Goal: Task Accomplishment & Management: Use online tool/utility

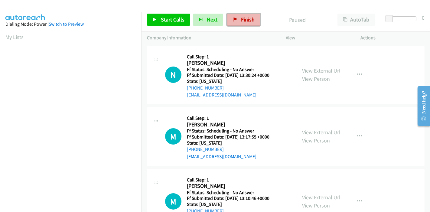
click at [241, 20] on span "Finish" at bounding box center [248, 19] width 14 height 7
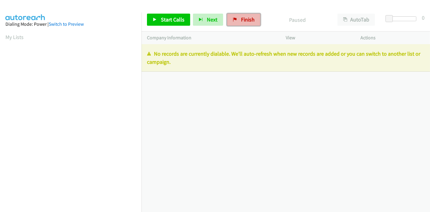
click at [248, 19] on span "Finish" at bounding box center [248, 19] width 14 height 7
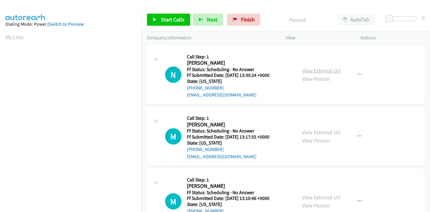
click at [335, 73] on link "View External Url" at bounding box center [321, 70] width 38 height 7
click at [309, 130] on link "View External Url" at bounding box center [321, 132] width 38 height 7
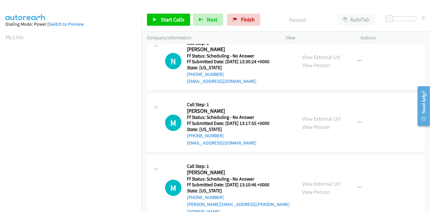
scroll to position [34, 0]
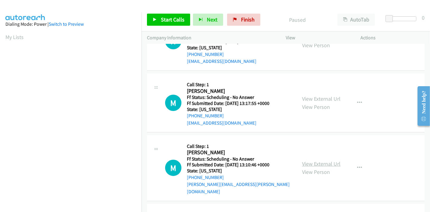
click at [309, 160] on link "View External Url" at bounding box center [321, 163] width 38 height 7
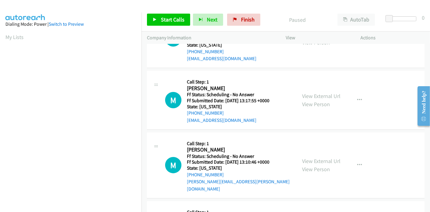
scroll to position [101, 0]
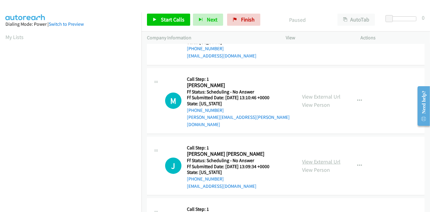
click at [311, 158] on link "View External Url" at bounding box center [321, 161] width 38 height 7
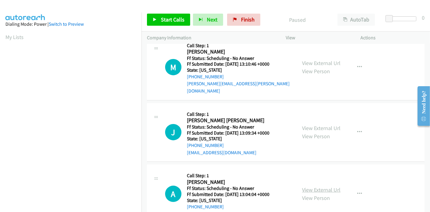
click at [315, 186] on link "View External Url" at bounding box center [321, 189] width 38 height 7
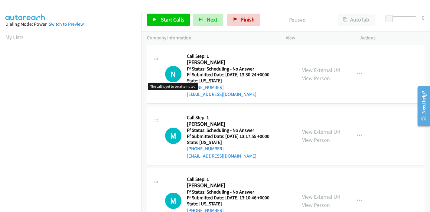
scroll to position [0, 0]
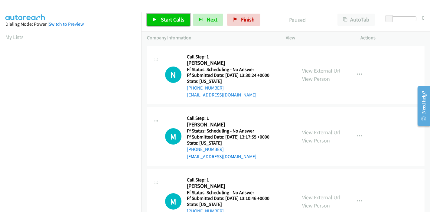
click at [166, 16] on link "Start Calls" at bounding box center [168, 20] width 43 height 12
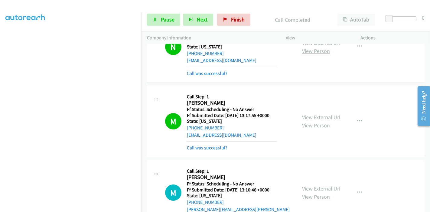
scroll to position [67, 0]
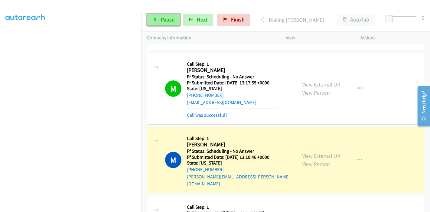
click at [168, 19] on span "Pause" at bounding box center [168, 19] width 14 height 7
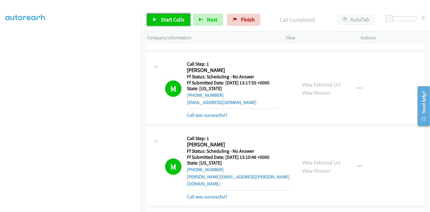
click at [176, 23] on link "Start Calls" at bounding box center [168, 20] width 43 height 12
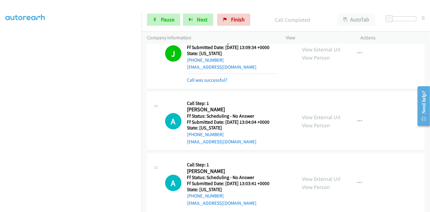
scroll to position [269, 0]
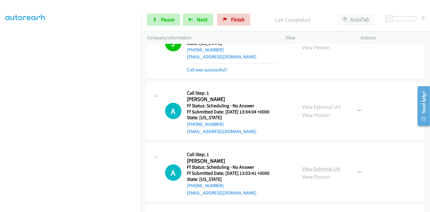
click at [309, 165] on link "View External Url" at bounding box center [321, 168] width 38 height 7
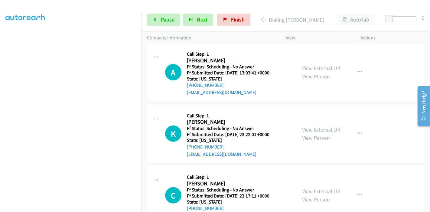
scroll to position [370, 0]
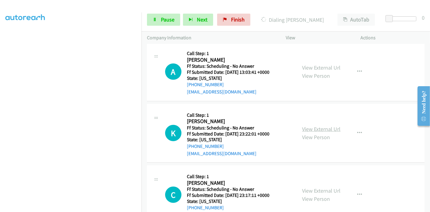
click at [315, 126] on link "View External Url" at bounding box center [321, 129] width 38 height 7
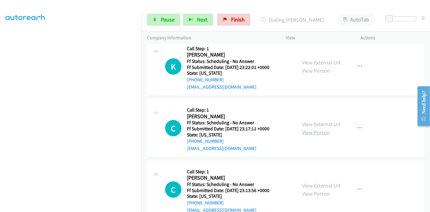
scroll to position [437, 0]
click at [323, 120] on link "View External Url" at bounding box center [321, 123] width 38 height 7
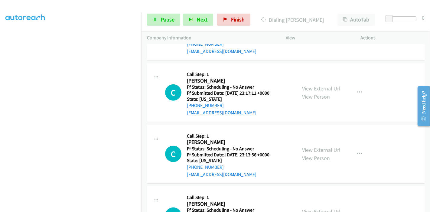
scroll to position [504, 0]
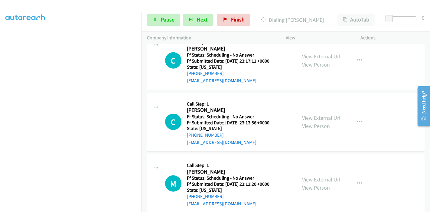
click at [310, 114] on link "View External Url" at bounding box center [321, 117] width 38 height 7
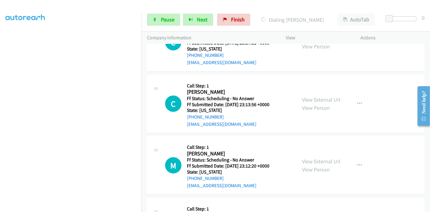
scroll to position [538, 0]
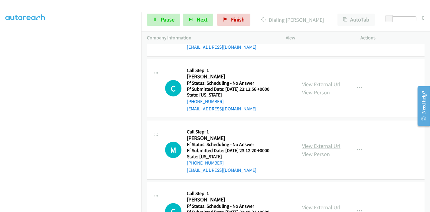
click at [313, 142] on link "View External Url" at bounding box center [321, 145] width 38 height 7
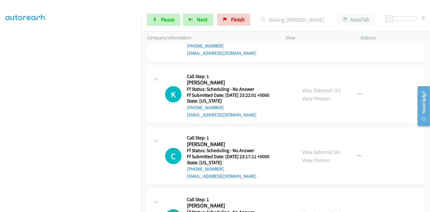
scroll to position [403, 0]
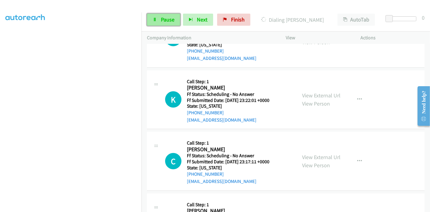
click at [155, 21] on link "Pause" at bounding box center [163, 20] width 33 height 12
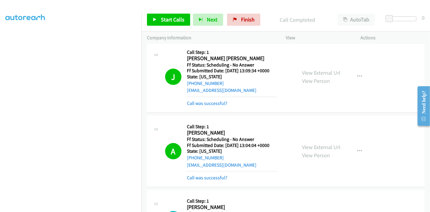
scroll to position [67, 0]
click at [217, 175] on link "Call was successful?" at bounding box center [207, 178] width 41 height 6
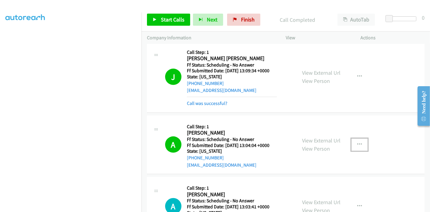
click at [355, 139] on button "button" at bounding box center [359, 145] width 16 height 12
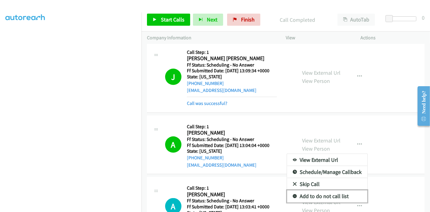
click at [315, 190] on link "Add to do not call list" at bounding box center [327, 196] width 80 height 12
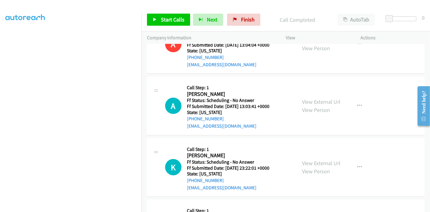
scroll to position [336, 0]
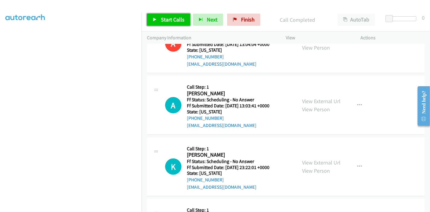
click at [169, 22] on span "Start Calls" at bounding box center [173, 19] width 24 height 7
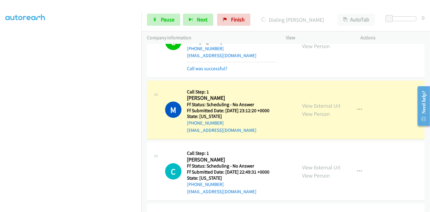
scroll to position [672, 0]
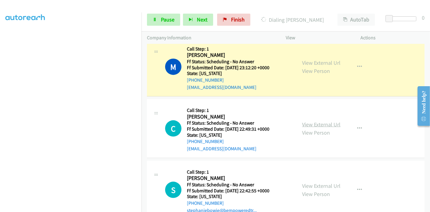
click at [311, 121] on link "View External Url" at bounding box center [321, 124] width 38 height 7
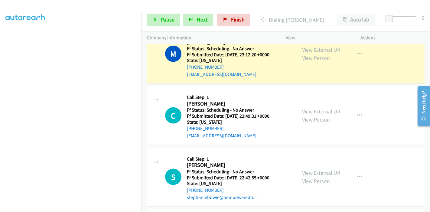
scroll to position [706, 0]
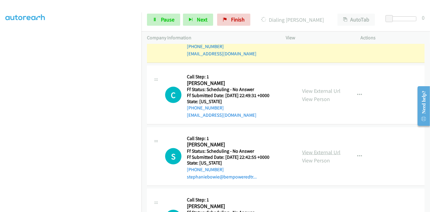
click at [312, 149] on link "View External Url" at bounding box center [321, 152] width 38 height 7
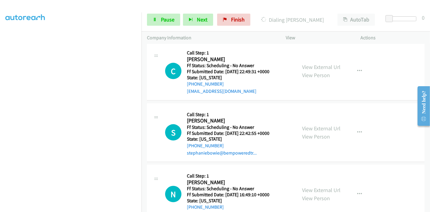
scroll to position [773, 0]
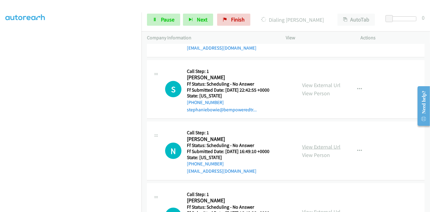
click at [307, 143] on link "View External Url" at bounding box center [321, 146] width 38 height 7
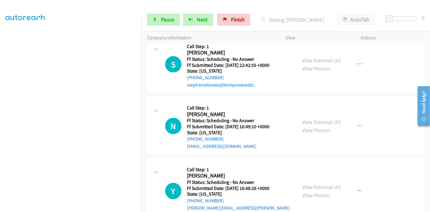
scroll to position [840, 0]
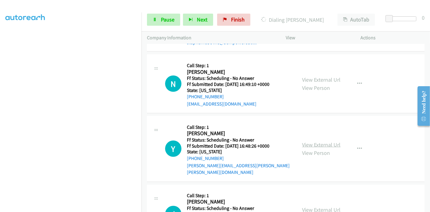
click at [311, 141] on link "View External Url" at bounding box center [321, 144] width 38 height 7
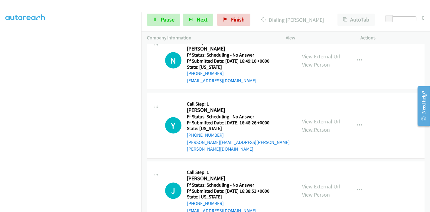
scroll to position [874, 0]
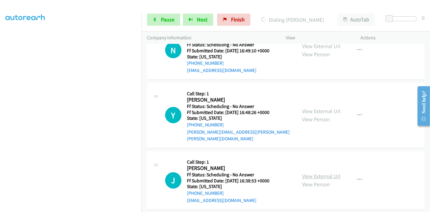
click at [313, 173] on link "View External Url" at bounding box center [321, 176] width 38 height 7
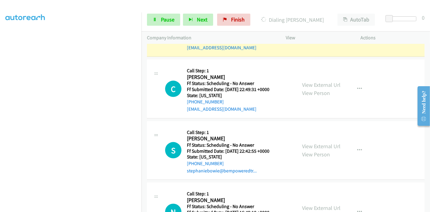
scroll to position [706, 0]
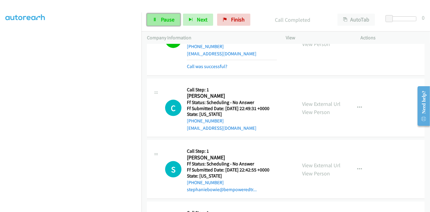
click at [169, 18] on span "Pause" at bounding box center [168, 19] width 14 height 7
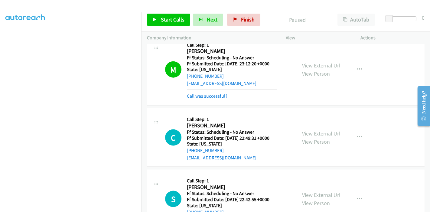
scroll to position [639, 0]
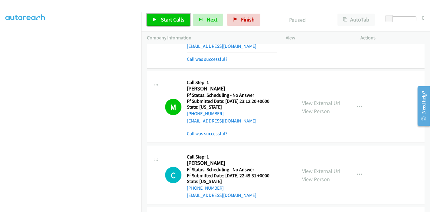
click at [163, 17] on span "Start Calls" at bounding box center [173, 19] width 24 height 7
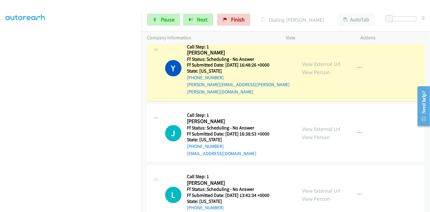
scroll to position [975, 0]
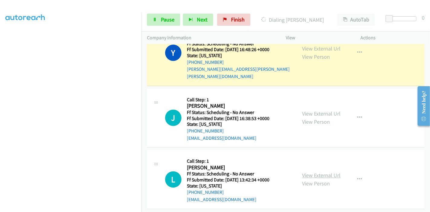
click at [317, 172] on link "View External Url" at bounding box center [321, 175] width 38 height 7
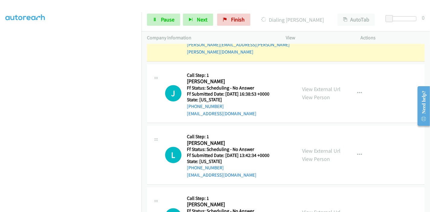
scroll to position [1042, 0]
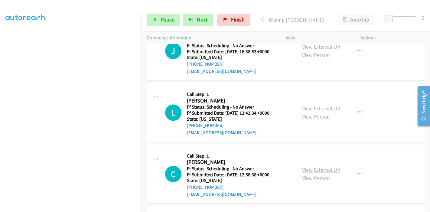
click at [319, 166] on link "View External Url" at bounding box center [321, 169] width 38 height 7
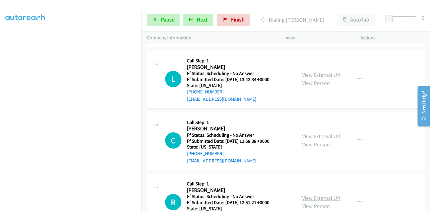
click at [310, 195] on link "View External Url" at bounding box center [321, 198] width 38 height 7
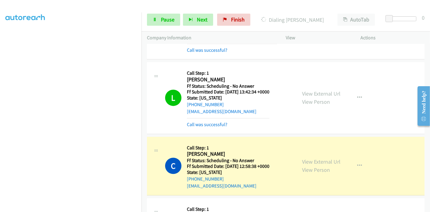
scroll to position [1116, 0]
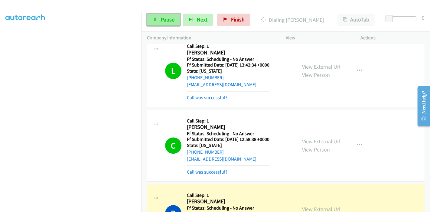
click at [167, 20] on span "Pause" at bounding box center [168, 19] width 14 height 7
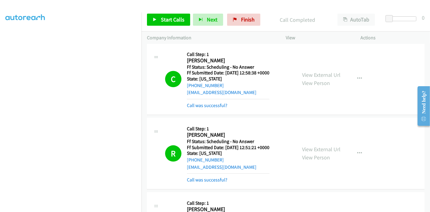
scroll to position [1149, 0]
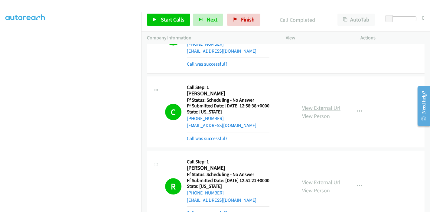
click at [331, 104] on link "View External Url" at bounding box center [321, 107] width 38 height 7
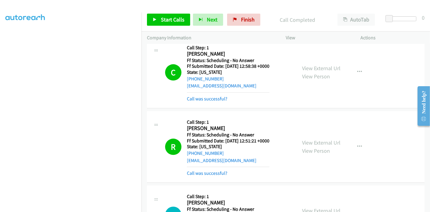
scroll to position [1351, 0]
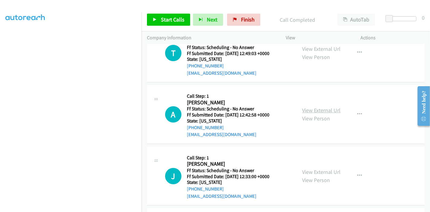
click at [322, 107] on link "View External Url" at bounding box center [321, 110] width 38 height 7
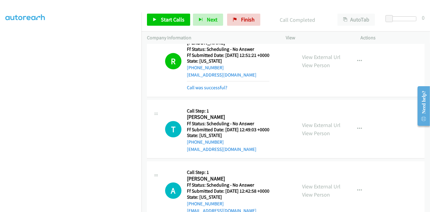
scroll to position [1317, 0]
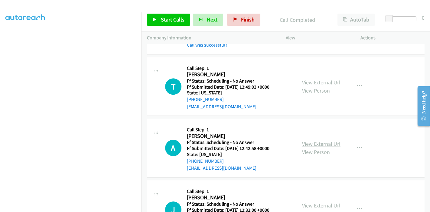
click at [322, 140] on link "View External Url" at bounding box center [321, 143] width 38 height 7
click at [314, 202] on link "View External Url" at bounding box center [321, 205] width 38 height 7
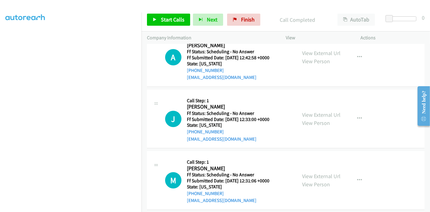
scroll to position [1418, 0]
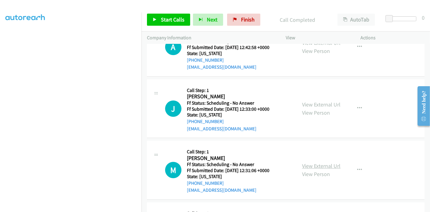
click at [327, 162] on link "View External Url" at bounding box center [321, 165] width 38 height 7
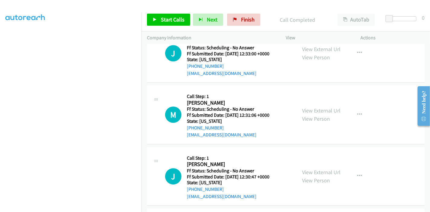
scroll to position [1485, 0]
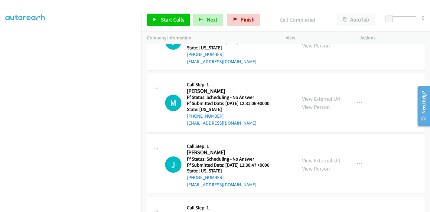
click at [319, 157] on link "View External Url" at bounding box center [321, 160] width 38 height 7
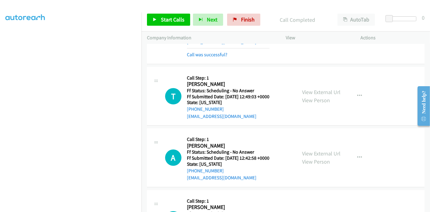
scroll to position [1317, 0]
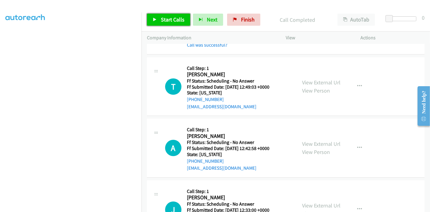
click at [158, 21] on link "Start Calls" at bounding box center [168, 20] width 43 height 12
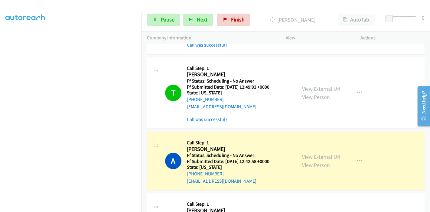
scroll to position [1250, 0]
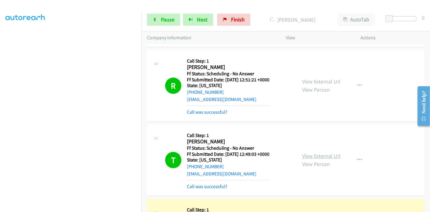
click at [328, 152] on link "View External Url" at bounding box center [321, 155] width 38 height 7
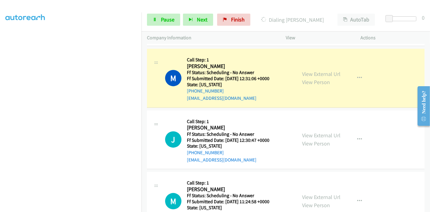
scroll to position [1586, 0]
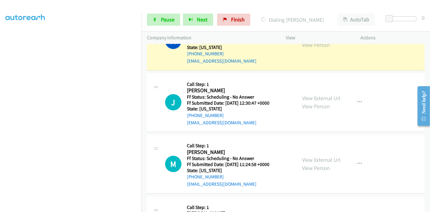
click at [295, 114] on td "J Callback Scheduled Call Step: 1 Jojie Becker America/Chicago Ff Status: Sched…" at bounding box center [286, 103] width 289 height 62
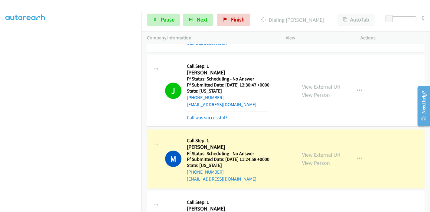
scroll to position [1620, 0]
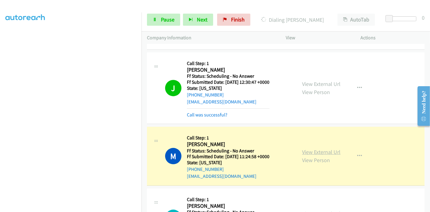
click at [322, 149] on link "View External Url" at bounding box center [321, 152] width 38 height 7
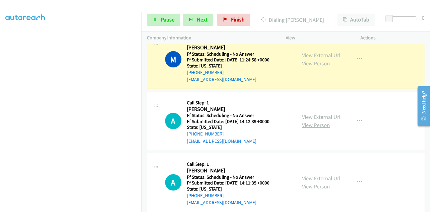
scroll to position [1721, 0]
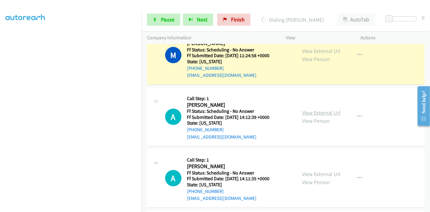
click at [326, 109] on link "View External Url" at bounding box center [321, 112] width 38 height 7
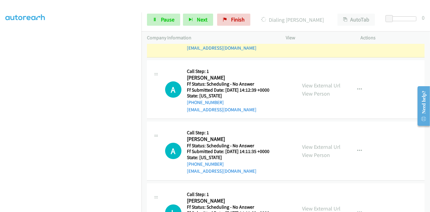
scroll to position [1754, 0]
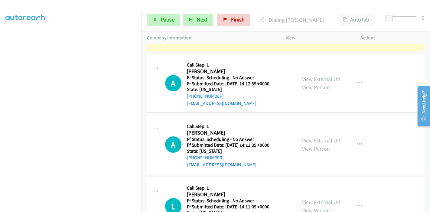
click at [315, 137] on link "View External Url" at bounding box center [321, 140] width 38 height 7
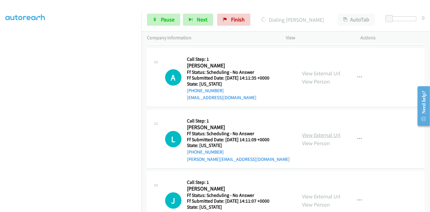
click at [312, 132] on link "View External Url" at bounding box center [321, 135] width 38 height 7
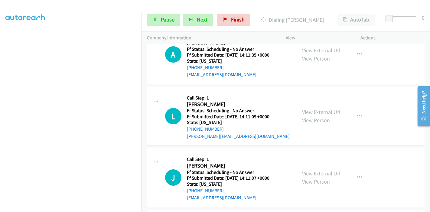
scroll to position [1855, 0]
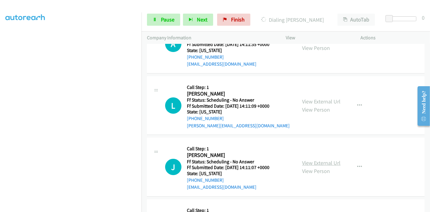
click at [319, 159] on link "View External Url" at bounding box center [321, 162] width 38 height 7
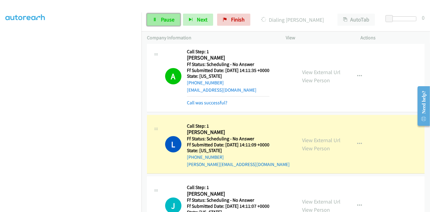
click at [159, 24] on link "Pause" at bounding box center [163, 20] width 33 height 12
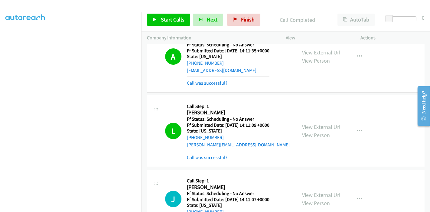
scroll to position [1888, 0]
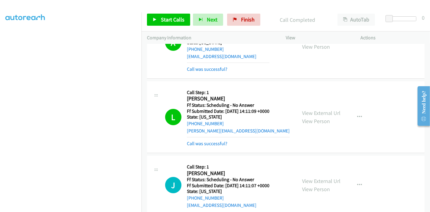
click at [205, 129] on div "L Callback Scheduled Call Step: 1 Lana Waldner America/New_York Ff Status: Sche…" at bounding box center [286, 117] width 278 height 72
click at [208, 141] on link "Call was successful?" at bounding box center [207, 144] width 41 height 6
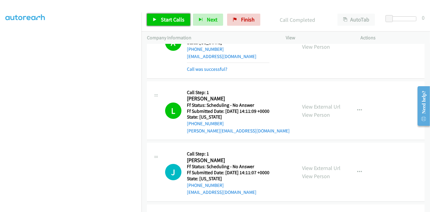
click at [156, 21] on icon at bounding box center [155, 20] width 4 height 4
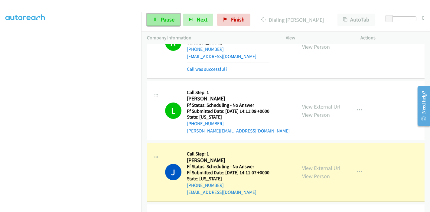
click at [153, 18] on icon at bounding box center [155, 20] width 4 height 4
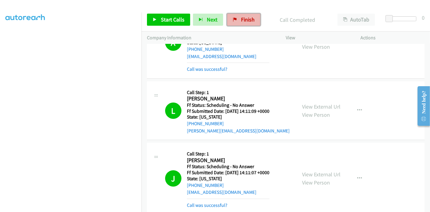
click at [236, 19] on link "Finish" at bounding box center [243, 20] width 33 height 12
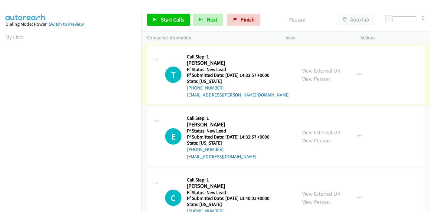
click at [315, 70] on link "View External Url" at bounding box center [321, 70] width 38 height 7
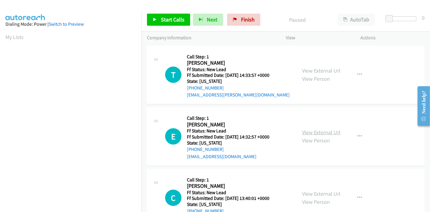
click at [315, 130] on link "View External Url" at bounding box center [321, 132] width 38 height 7
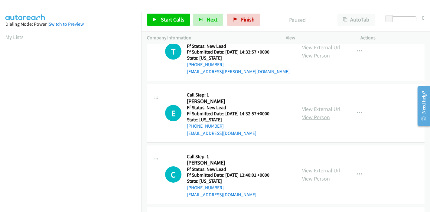
scroll to position [34, 0]
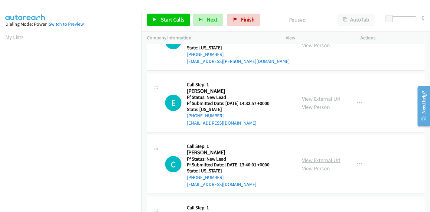
click at [307, 158] on link "View External Url" at bounding box center [321, 160] width 38 height 7
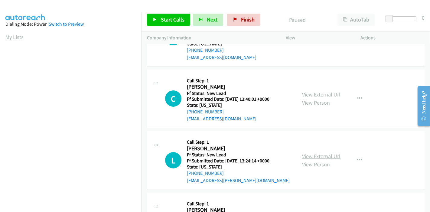
scroll to position [101, 0]
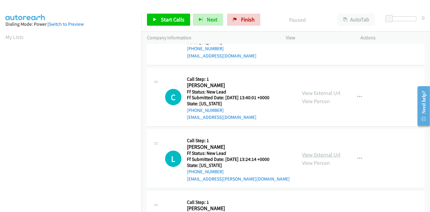
click at [322, 157] on link "View External Url" at bounding box center [321, 154] width 38 height 7
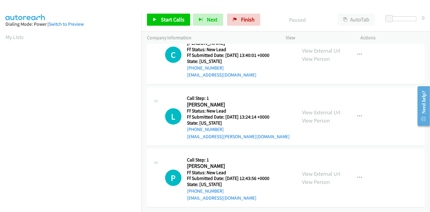
scroll to position [147, 0]
click at [305, 170] on link "View External Url" at bounding box center [321, 173] width 38 height 7
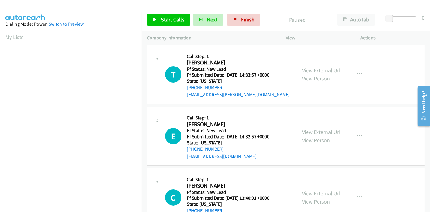
scroll to position [0, 0]
click at [174, 19] on span "Start Calls" at bounding box center [173, 19] width 24 height 7
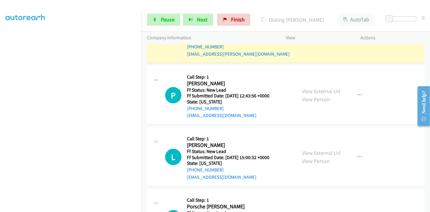
scroll to position [302, 0]
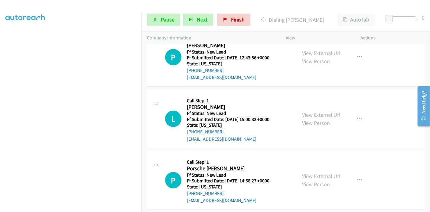
click at [323, 117] on link "View External Url" at bounding box center [321, 114] width 38 height 7
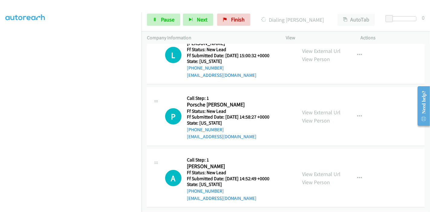
scroll to position [370, 0]
click at [318, 109] on link "View External Url" at bounding box center [321, 112] width 38 height 7
click at [309, 171] on link "View External Url" at bounding box center [321, 174] width 38 height 7
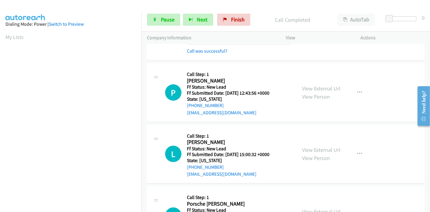
scroll to position [282, 0]
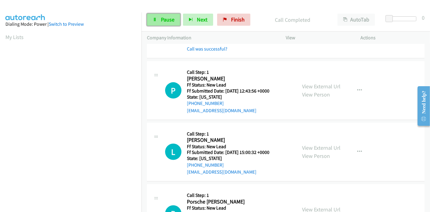
click at [159, 18] on link "Pause" at bounding box center [163, 20] width 33 height 12
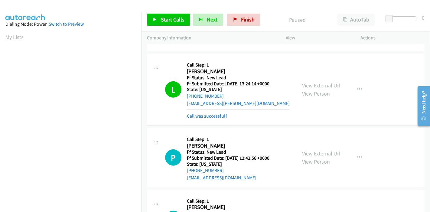
scroll to position [249, 0]
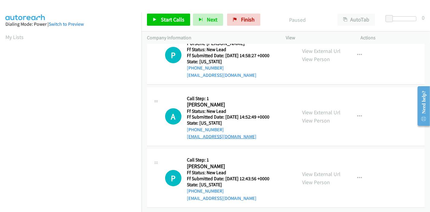
scroll to position [86, 0]
click at [157, 23] on link "Start Calls" at bounding box center [168, 20] width 43 height 12
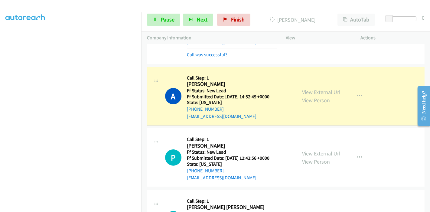
scroll to position [101, 0]
click at [161, 20] on span "Pause" at bounding box center [168, 19] width 14 height 7
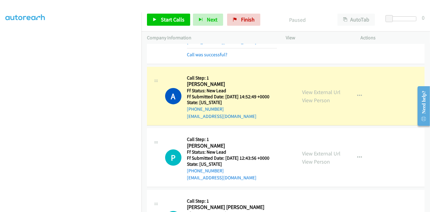
scroll to position [128, 0]
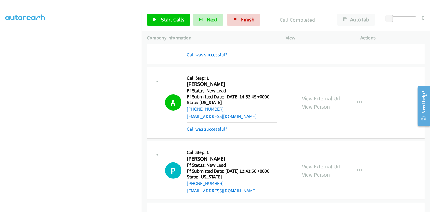
click at [205, 128] on link "Call was successful?" at bounding box center [207, 129] width 41 height 6
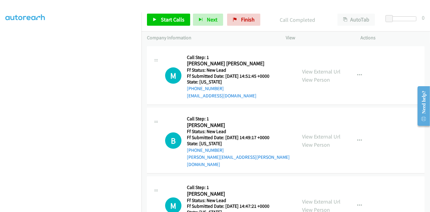
scroll to position [262, 0]
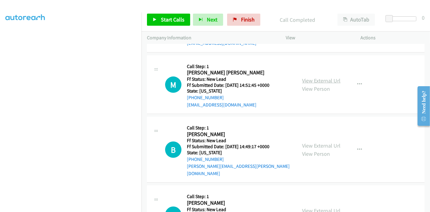
click at [307, 79] on link "View External Url" at bounding box center [321, 80] width 38 height 7
click at [306, 142] on link "View External Url" at bounding box center [321, 145] width 38 height 7
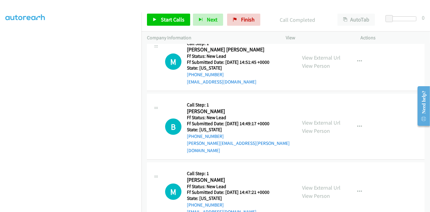
scroll to position [296, 0]
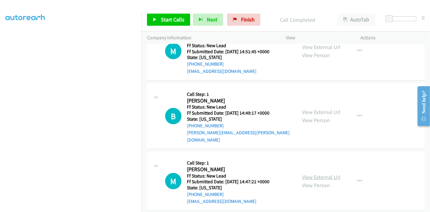
click at [316, 174] on link "View External Url" at bounding box center [321, 177] width 38 height 7
click at [156, 18] on icon at bounding box center [155, 20] width 4 height 4
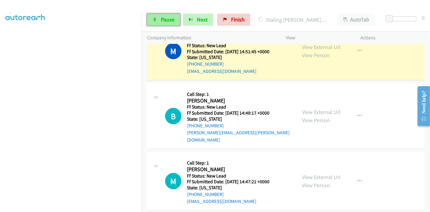
click at [167, 15] on link "Pause" at bounding box center [163, 20] width 33 height 12
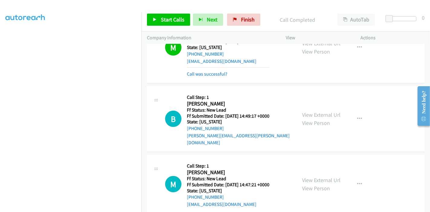
scroll to position [309, 0]
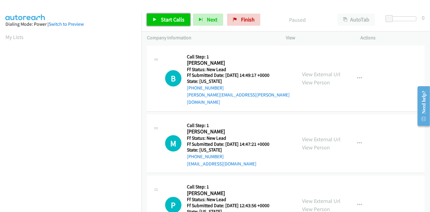
click at [161, 22] on span "Start Calls" at bounding box center [173, 19] width 24 height 7
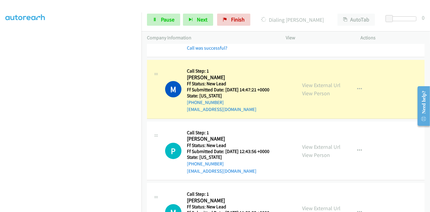
scroll to position [128, 0]
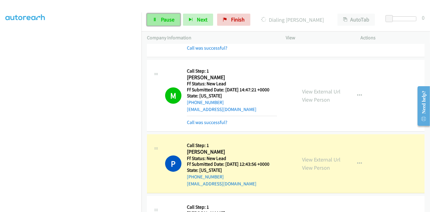
click at [161, 20] on span "Pause" at bounding box center [168, 19] width 14 height 7
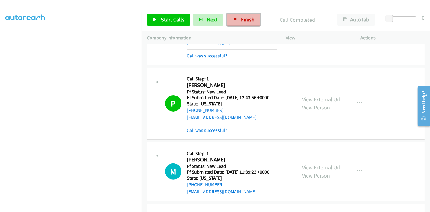
click at [243, 23] on link "Finish" at bounding box center [243, 20] width 33 height 12
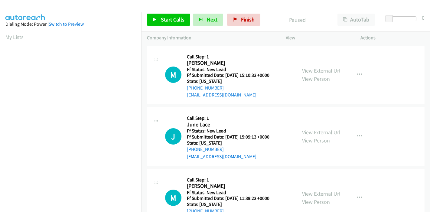
click at [329, 70] on link "View External Url" at bounding box center [321, 70] width 38 height 7
click at [315, 133] on link "View External Url" at bounding box center [321, 132] width 38 height 7
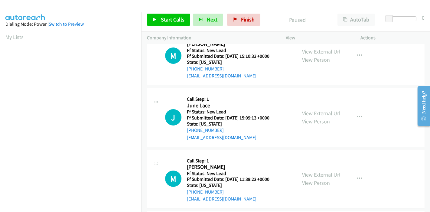
scroll to position [34, 0]
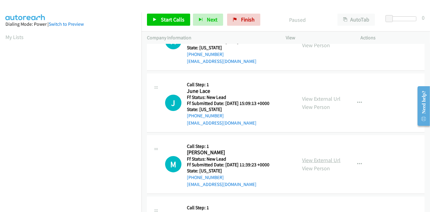
click at [309, 160] on link "View External Url" at bounding box center [321, 160] width 38 height 7
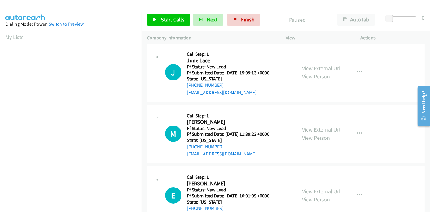
scroll to position [101, 0]
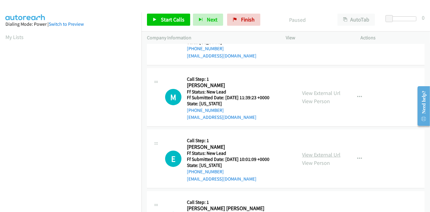
click at [314, 155] on link "View External Url" at bounding box center [321, 154] width 38 height 7
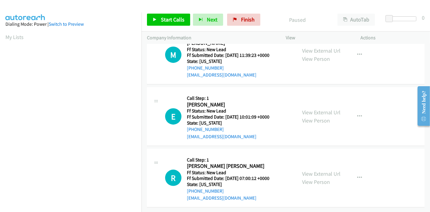
scroll to position [147, 0]
click at [317, 170] on link "View External Url" at bounding box center [321, 173] width 38 height 7
click at [159, 23] on link "Start Calls" at bounding box center [168, 20] width 43 height 12
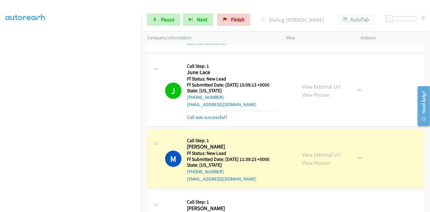
scroll to position [134, 0]
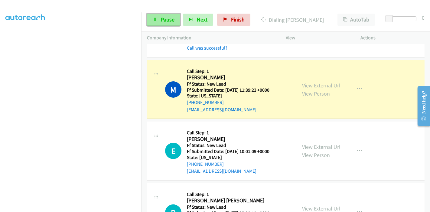
click at [162, 21] on span "Pause" at bounding box center [168, 19] width 14 height 7
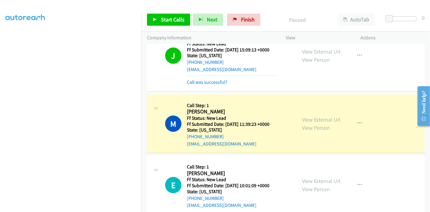
scroll to position [101, 0]
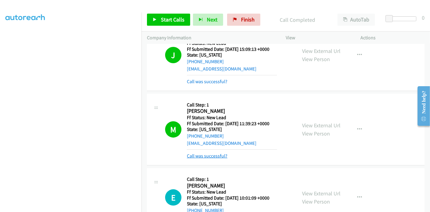
click at [200, 154] on link "Call was successful?" at bounding box center [207, 156] width 41 height 6
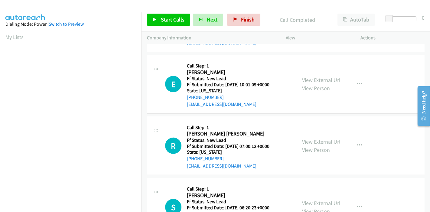
scroll to position [201, 0]
click at [173, 28] on div "Start Calls Pause Next Finish Call Completed AutoTab AutoTab 0" at bounding box center [286, 19] width 289 height 23
click at [173, 23] on span "Start Calls" at bounding box center [173, 19] width 24 height 7
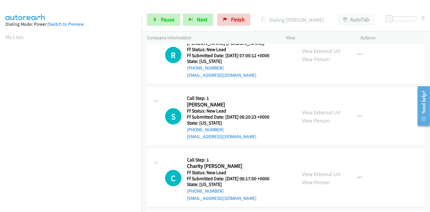
scroll to position [302, 0]
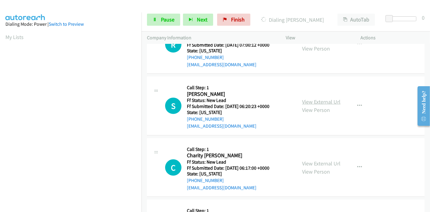
click at [318, 101] on link "View External Url" at bounding box center [321, 101] width 38 height 7
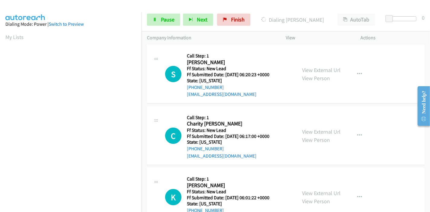
scroll to position [357, 0]
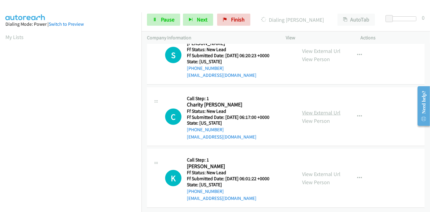
click at [307, 109] on link "View External Url" at bounding box center [321, 112] width 38 height 7
click at [306, 171] on link "View External Url" at bounding box center [321, 174] width 38 height 7
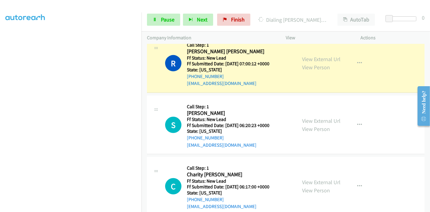
scroll to position [303, 0]
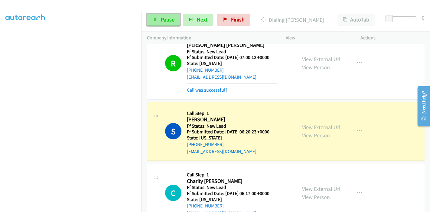
click at [155, 17] on link "Pause" at bounding box center [163, 20] width 33 height 12
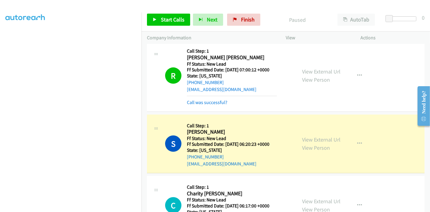
scroll to position [336, 0]
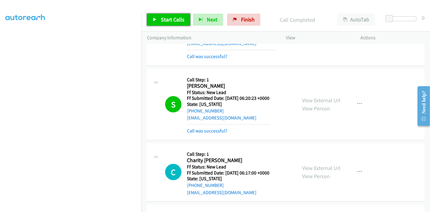
click at [159, 21] on link "Start Calls" at bounding box center [168, 20] width 43 height 12
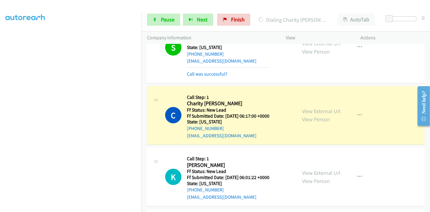
scroll to position [404, 0]
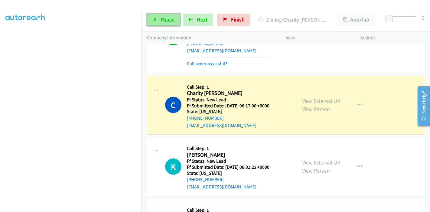
click at [151, 19] on link "Pause" at bounding box center [163, 20] width 33 height 12
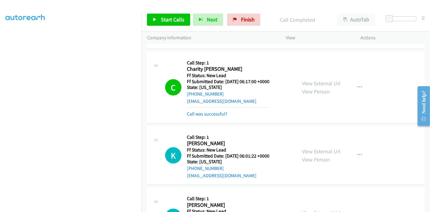
scroll to position [437, 0]
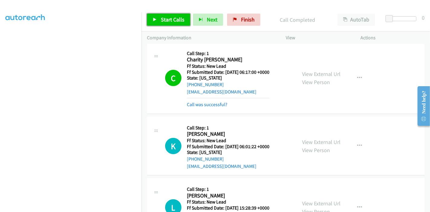
click at [168, 20] on span "Start Calls" at bounding box center [173, 19] width 24 height 7
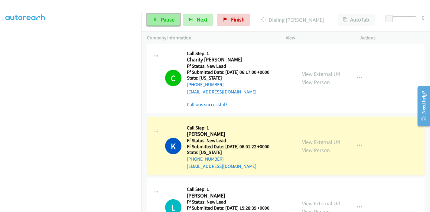
click at [159, 18] on link "Pause" at bounding box center [163, 20] width 33 height 12
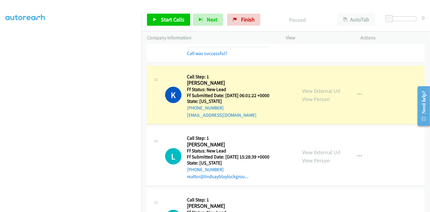
scroll to position [486, 0]
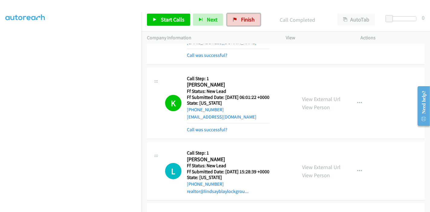
drag, startPoint x: 240, startPoint y: 21, endPoint x: 237, endPoint y: 26, distance: 5.2
click at [241, 21] on span "Finish" at bounding box center [248, 19] width 14 height 7
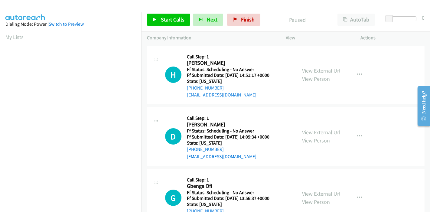
click at [317, 70] on link "View External Url" at bounding box center [321, 70] width 38 height 7
click at [319, 132] on link "View External Url" at bounding box center [321, 132] width 38 height 7
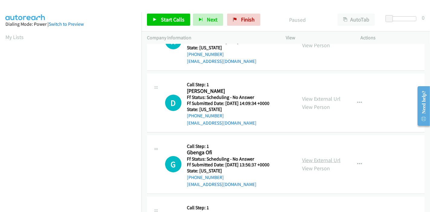
click at [314, 162] on link "View External Url" at bounding box center [321, 160] width 38 height 7
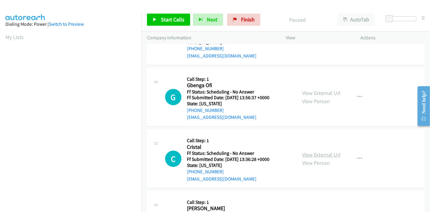
click at [309, 154] on link "View External Url" at bounding box center [321, 154] width 38 height 7
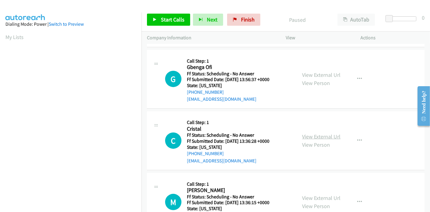
scroll to position [134, 0]
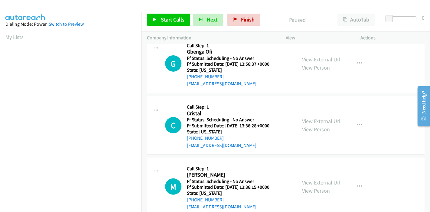
click at [310, 183] on link "View External Url" at bounding box center [321, 182] width 38 height 7
click at [166, 19] on span "Start Calls" at bounding box center [173, 19] width 24 height 7
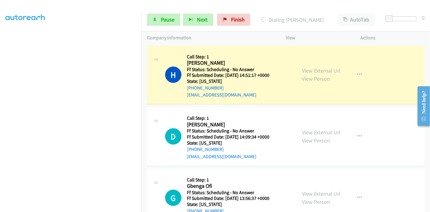
scroll to position [128, 0]
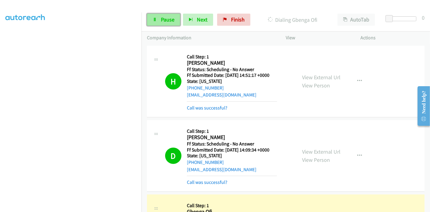
click at [163, 24] on link "Pause" at bounding box center [163, 20] width 33 height 12
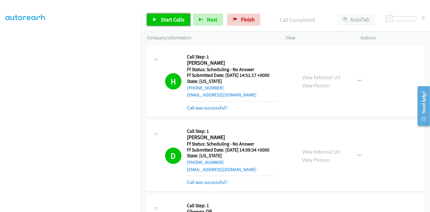
click at [149, 23] on link "Start Calls" at bounding box center [168, 20] width 43 height 12
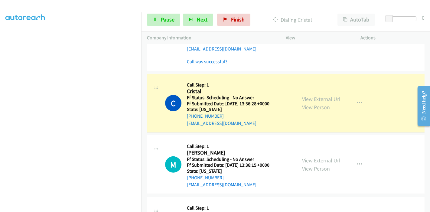
scroll to position [201, 0]
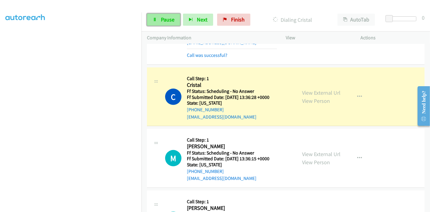
click at [167, 16] on span "Pause" at bounding box center [168, 19] width 14 height 7
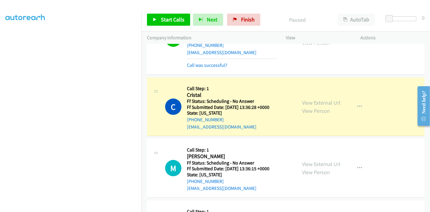
scroll to position [235, 0]
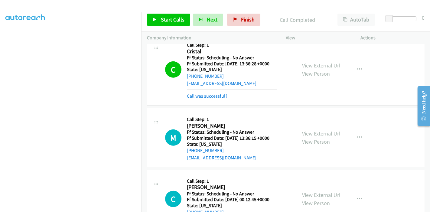
click at [206, 96] on link "Call was successful?" at bounding box center [207, 96] width 41 height 6
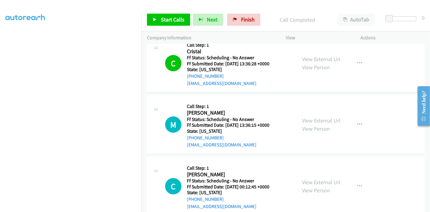
scroll to position [201, 0]
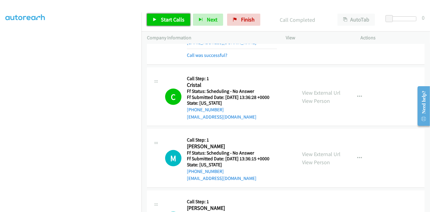
click at [172, 21] on span "Start Calls" at bounding box center [173, 19] width 24 height 7
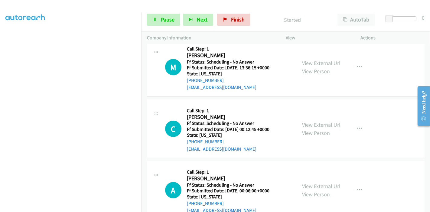
scroll to position [302, 0]
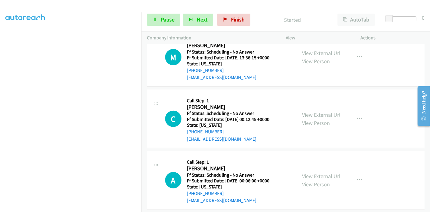
click at [314, 114] on link "View External Url" at bounding box center [321, 114] width 38 height 7
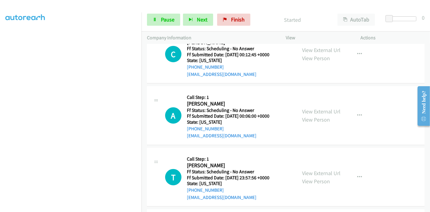
scroll to position [370, 0]
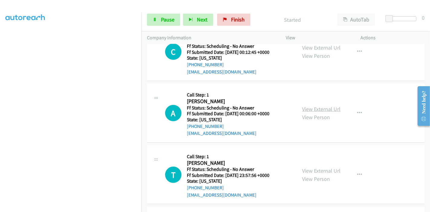
click at [310, 106] on link "View External Url" at bounding box center [321, 109] width 38 height 7
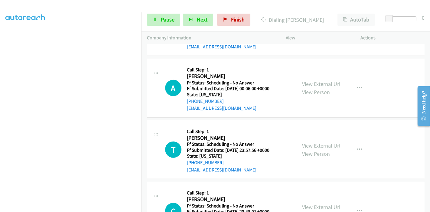
scroll to position [437, 0]
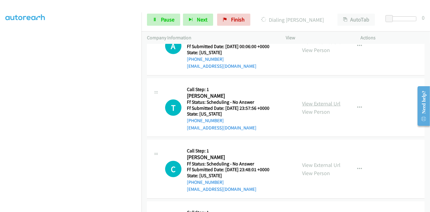
click at [316, 101] on link "View External Url" at bounding box center [321, 103] width 38 height 7
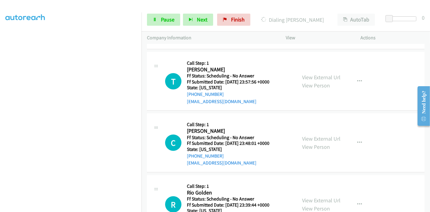
scroll to position [504, 0]
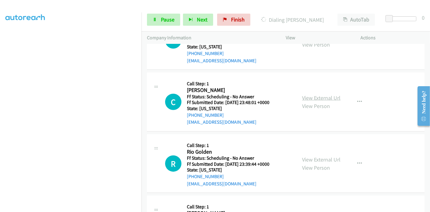
click at [313, 99] on link "View External Url" at bounding box center [321, 97] width 38 height 7
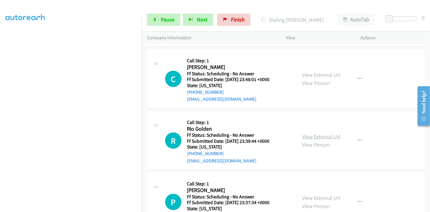
scroll to position [538, 0]
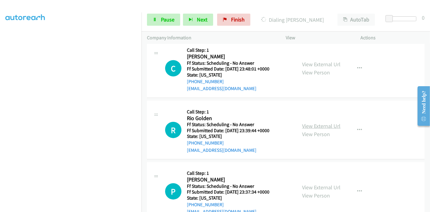
click at [310, 123] on link "View External Url" at bounding box center [321, 126] width 38 height 7
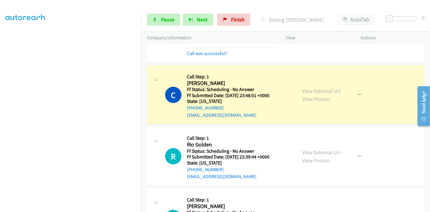
scroll to position [590, 0]
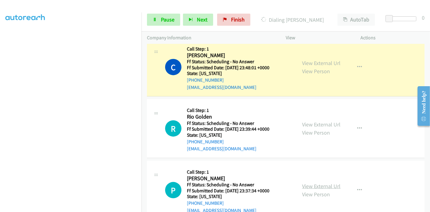
click at [308, 183] on link "View External Url" at bounding box center [321, 186] width 38 height 7
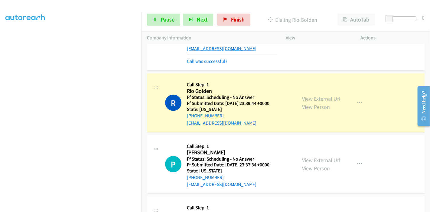
scroll to position [658, 0]
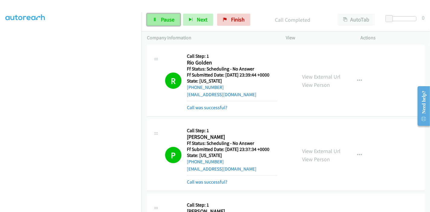
click at [165, 22] on span "Pause" at bounding box center [168, 19] width 14 height 7
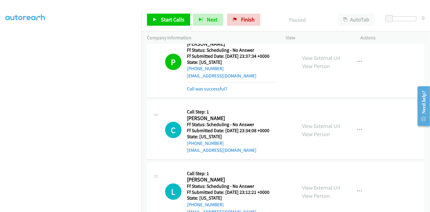
scroll to position [759, 0]
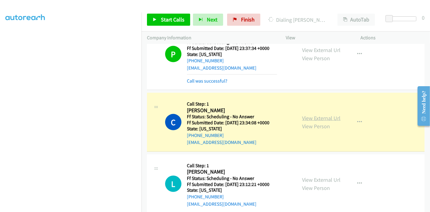
click at [327, 118] on link "View External Url" at bounding box center [321, 118] width 38 height 7
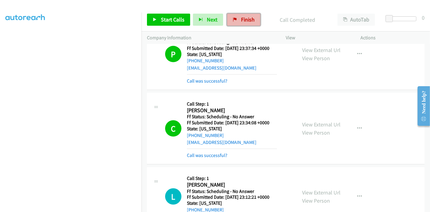
click at [242, 20] on span "Finish" at bounding box center [248, 19] width 14 height 7
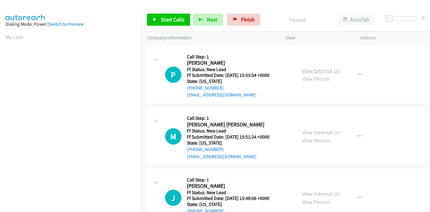
click at [314, 71] on link "View External Url" at bounding box center [321, 70] width 38 height 7
click at [325, 130] on link "View External Url" at bounding box center [321, 132] width 38 height 7
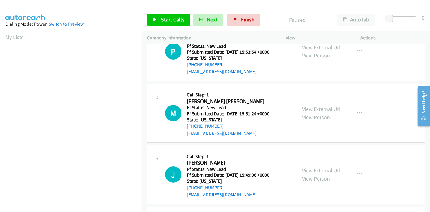
scroll to position [34, 0]
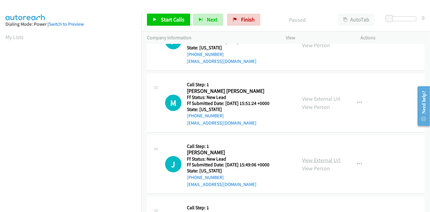
click at [314, 157] on link "View External Url" at bounding box center [321, 160] width 38 height 7
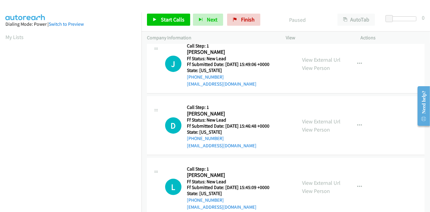
scroll to position [134, 0]
click at [314, 121] on link "View External Url" at bounding box center [321, 121] width 38 height 7
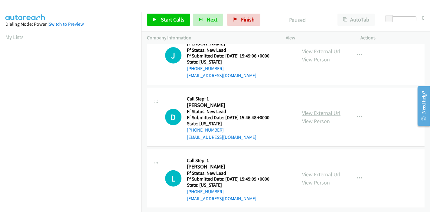
scroll to position [147, 0]
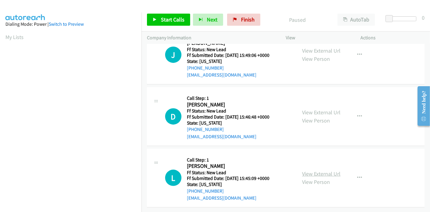
click at [310, 170] on link "View External Url" at bounding box center [321, 173] width 38 height 7
click at [162, 16] on link "Start Calls" at bounding box center [168, 20] width 43 height 12
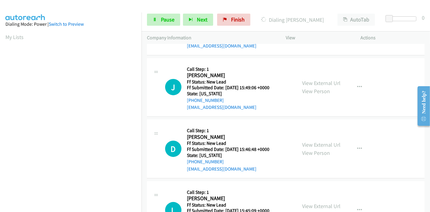
scroll to position [114, 0]
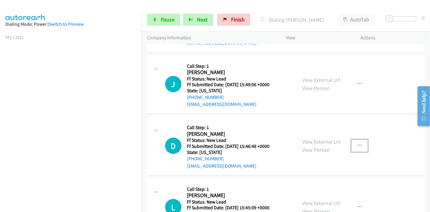
click at [360, 144] on button "button" at bounding box center [359, 146] width 16 height 12
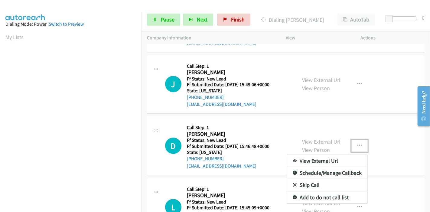
click at [308, 183] on link "Skip Call" at bounding box center [327, 185] width 80 height 12
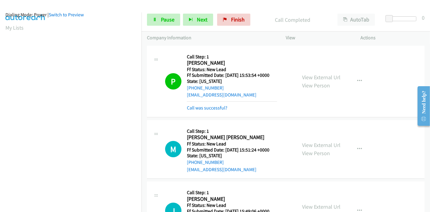
scroll to position [0, 0]
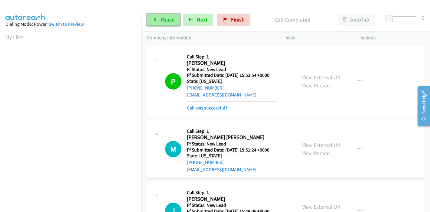
click at [167, 20] on span "Pause" at bounding box center [168, 19] width 14 height 7
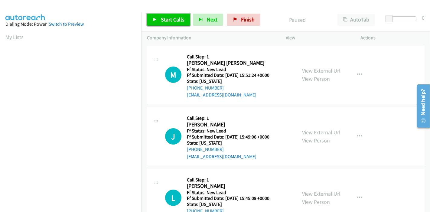
click at [162, 15] on link "Start Calls" at bounding box center [168, 20] width 43 height 12
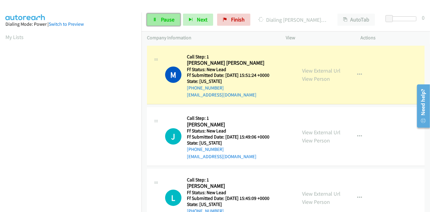
click at [169, 21] on span "Pause" at bounding box center [168, 19] width 14 height 7
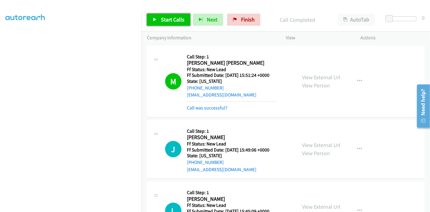
click at [158, 23] on link "Start Calls" at bounding box center [168, 20] width 43 height 12
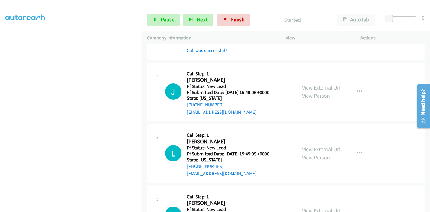
scroll to position [67, 0]
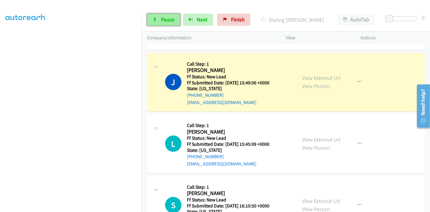
click at [156, 21] on icon at bounding box center [155, 20] width 4 height 4
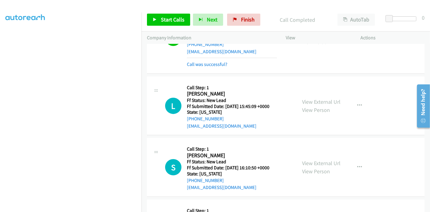
scroll to position [67, 0]
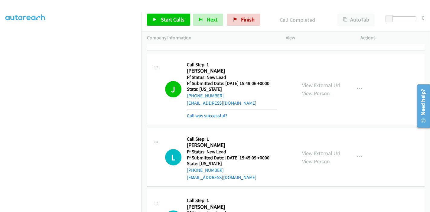
click at [165, 26] on div "Start Calls Pause Next Finish Call Completed AutoTab AutoTab 0" at bounding box center [286, 19] width 289 height 23
click at [165, 18] on span "Start Calls" at bounding box center [173, 19] width 24 height 7
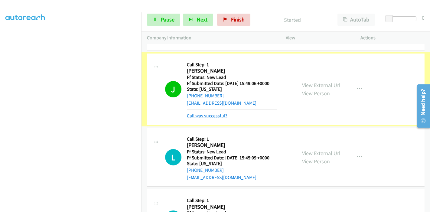
click at [198, 116] on link "Call was successful?" at bounding box center [207, 116] width 41 height 6
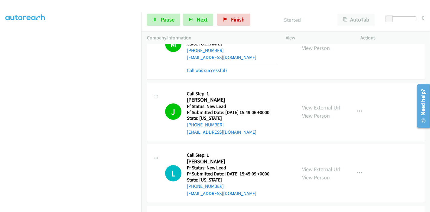
scroll to position [0, 0]
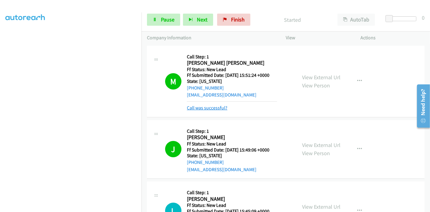
click at [195, 106] on link "Call was successful?" at bounding box center [207, 108] width 41 height 6
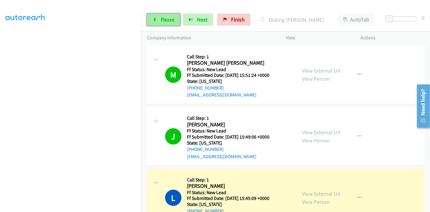
click at [154, 18] on icon at bounding box center [155, 20] width 4 height 4
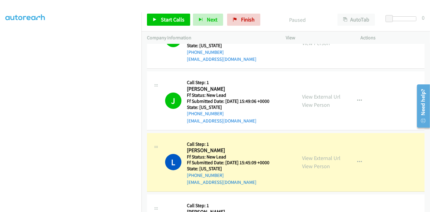
scroll to position [67, 0]
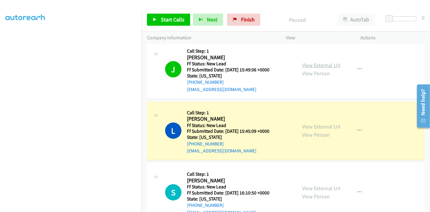
click at [322, 65] on link "View External Url" at bounding box center [321, 65] width 38 height 7
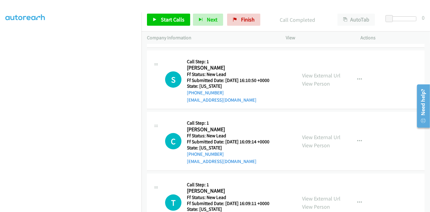
scroll to position [121, 0]
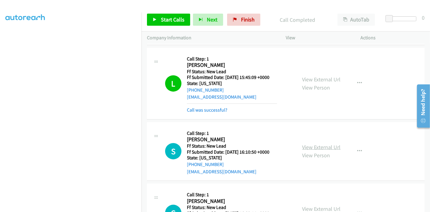
click at [318, 145] on link "View External Url" at bounding box center [321, 147] width 38 height 7
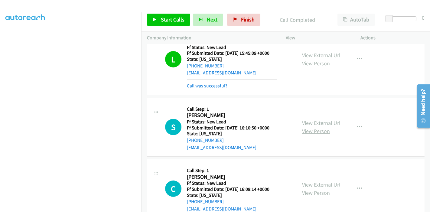
scroll to position [155, 0]
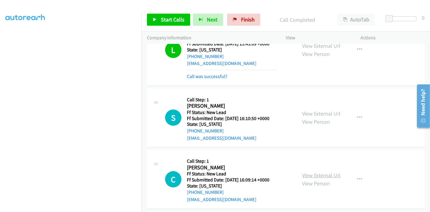
click at [315, 174] on link "View External Url" at bounding box center [321, 175] width 38 height 7
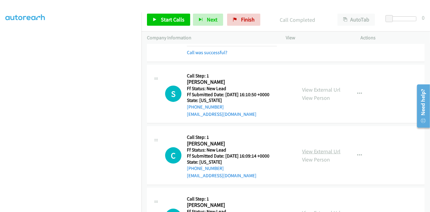
scroll to position [222, 0]
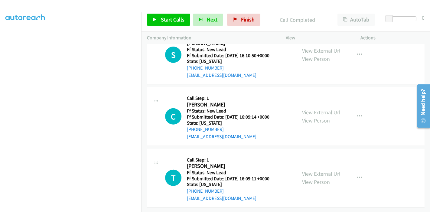
click at [321, 170] on link "View External Url" at bounding box center [321, 173] width 38 height 7
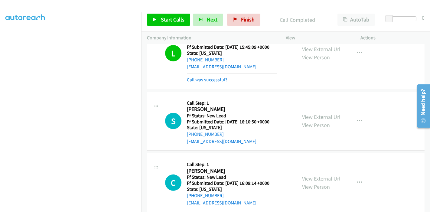
scroll to position [155, 0]
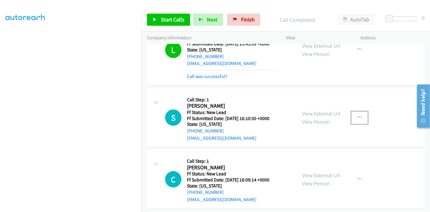
click at [354, 117] on button "button" at bounding box center [359, 118] width 16 height 12
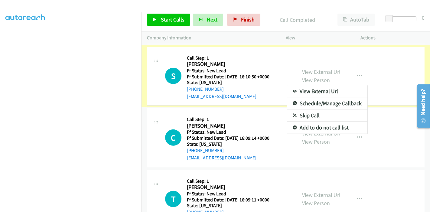
scroll to position [222, 0]
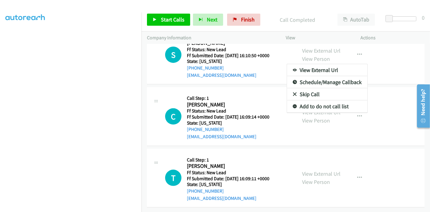
click at [297, 88] on link "Skip Call" at bounding box center [327, 94] width 80 height 12
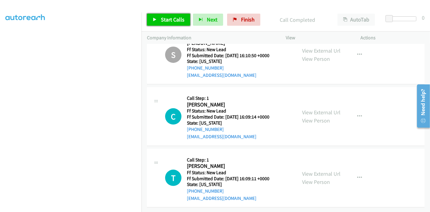
click at [175, 21] on span "Start Calls" at bounding box center [173, 19] width 24 height 7
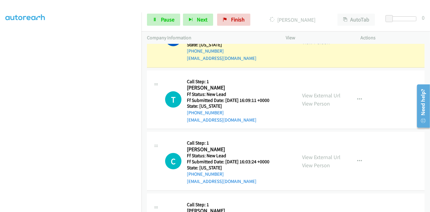
scroll to position [305, 0]
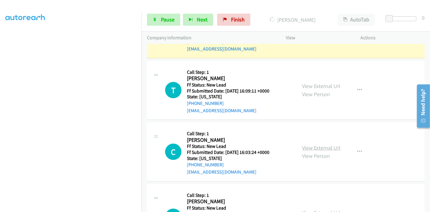
click at [308, 146] on link "View External Url" at bounding box center [321, 147] width 38 height 7
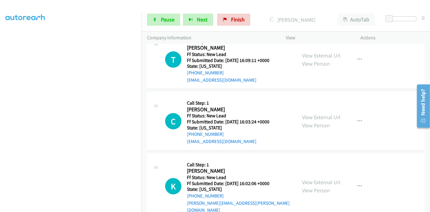
scroll to position [372, 0]
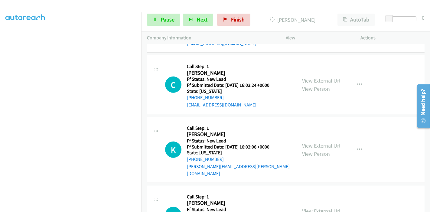
click at [314, 142] on link "View External Url" at bounding box center [321, 145] width 38 height 7
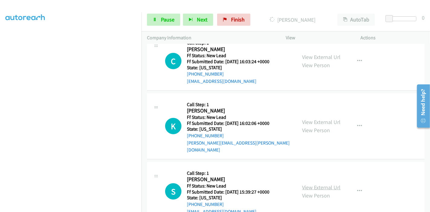
scroll to position [406, 0]
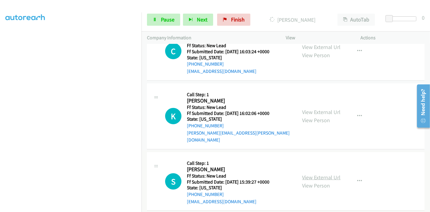
click at [309, 174] on link "View External Url" at bounding box center [321, 177] width 38 height 7
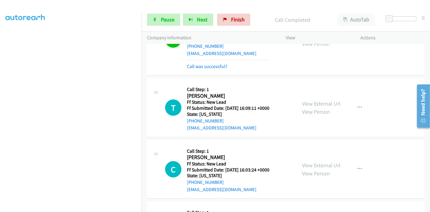
scroll to position [339, 0]
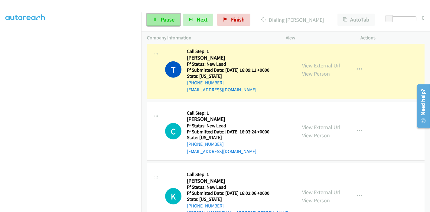
click at [162, 22] on span "Pause" at bounding box center [168, 19] width 14 height 7
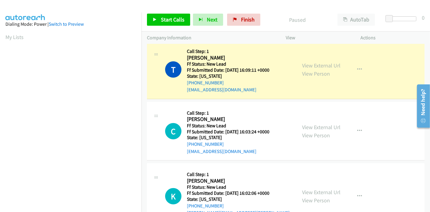
scroll to position [128, 0]
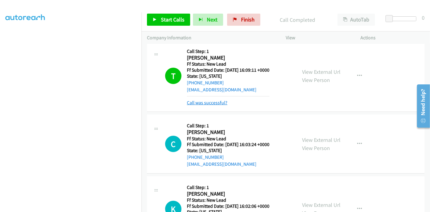
click at [202, 104] on link "Call was successful?" at bounding box center [207, 103] width 41 height 6
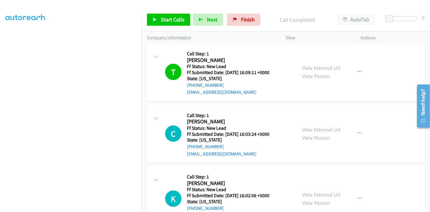
scroll to position [372, 0]
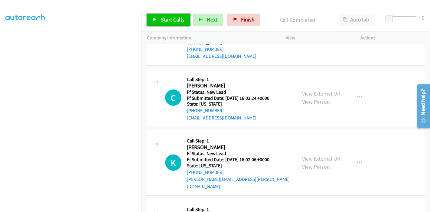
click at [163, 20] on span "Start Calls" at bounding box center [173, 19] width 24 height 7
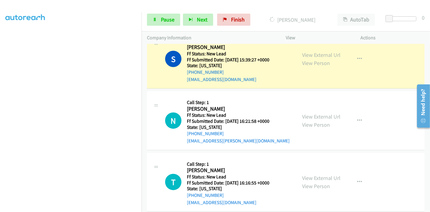
scroll to position [567, 0]
click at [312, 113] on link "View External Url" at bounding box center [321, 116] width 38 height 7
click at [320, 174] on link "View External Url" at bounding box center [321, 177] width 38 height 7
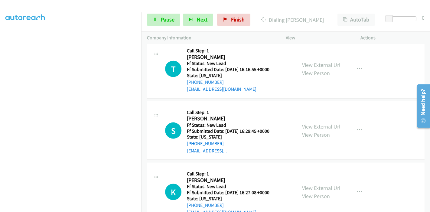
scroll to position [697, 0]
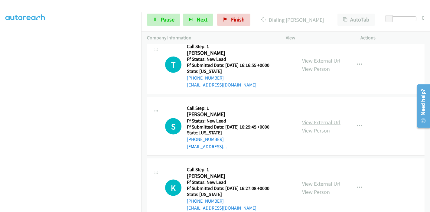
click at [314, 119] on link "View External Url" at bounding box center [321, 122] width 38 height 7
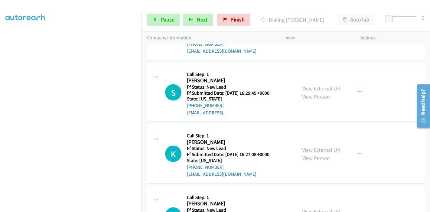
click at [317, 146] on link "View External Url" at bounding box center [321, 149] width 38 height 7
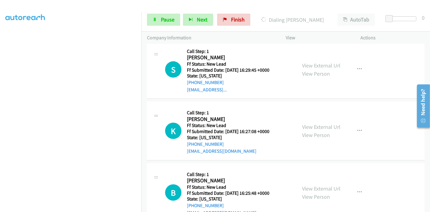
scroll to position [765, 0]
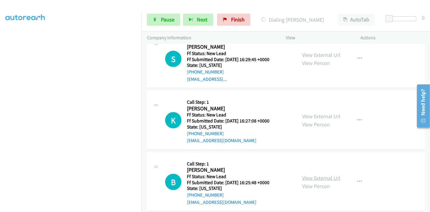
click at [317, 175] on link "View External Url" at bounding box center [321, 178] width 38 height 7
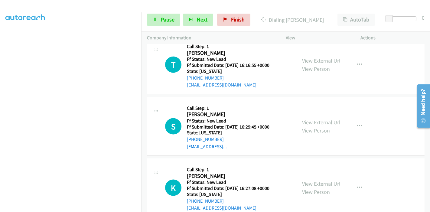
scroll to position [664, 0]
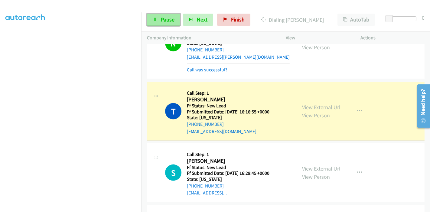
click at [158, 23] on link "Pause" at bounding box center [163, 20] width 33 height 12
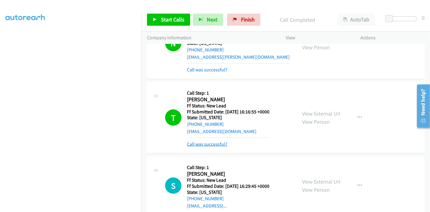
click at [216, 141] on link "Call was successful?" at bounding box center [207, 144] width 41 height 6
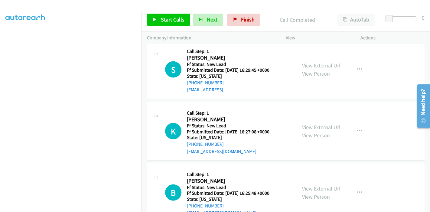
scroll to position [777, 0]
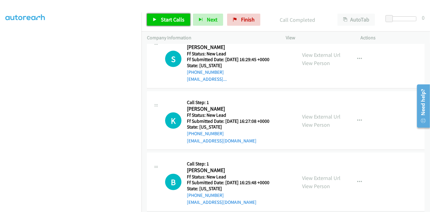
click at [167, 16] on span "Start Calls" at bounding box center [173, 19] width 24 height 7
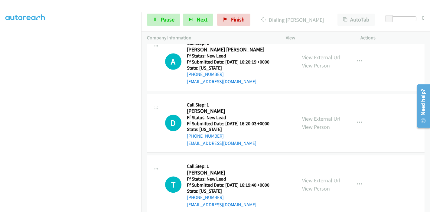
scroll to position [985, 0]
click at [322, 54] on link "View External Url" at bounding box center [321, 57] width 38 height 7
click at [319, 116] on link "View External Url" at bounding box center [321, 119] width 38 height 7
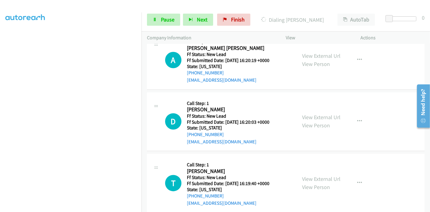
scroll to position [987, 0]
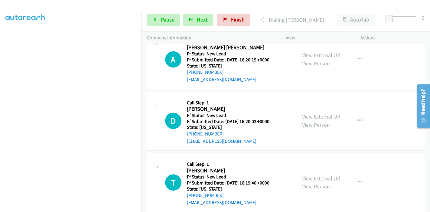
click at [319, 175] on link "View External Url" at bounding box center [321, 178] width 38 height 7
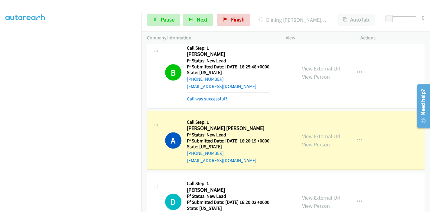
scroll to position [899, 0]
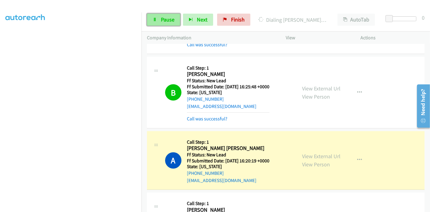
click at [154, 21] on icon at bounding box center [155, 20] width 4 height 4
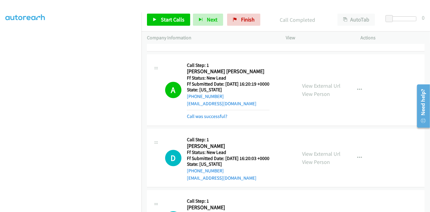
scroll to position [939, 0]
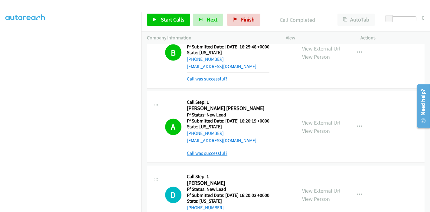
click at [209, 151] on link "Call was successful?" at bounding box center [207, 154] width 41 height 6
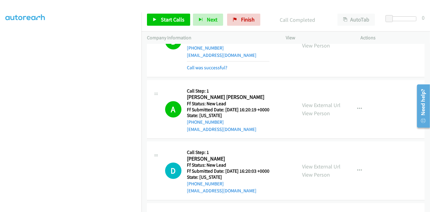
scroll to position [949, 0]
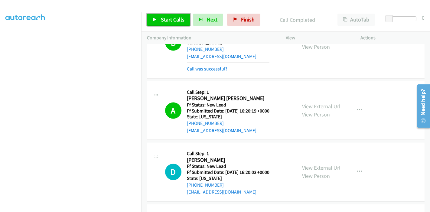
click at [177, 18] on span "Start Calls" at bounding box center [173, 19] width 24 height 7
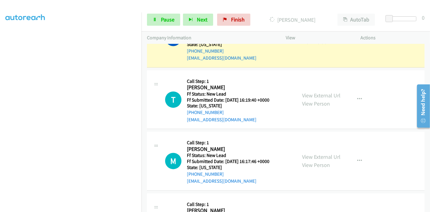
scroll to position [1050, 0]
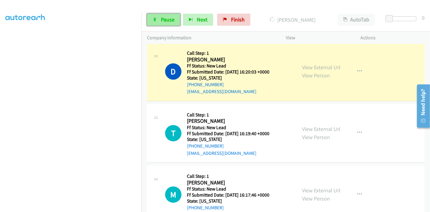
click at [168, 19] on span "Pause" at bounding box center [168, 19] width 14 height 7
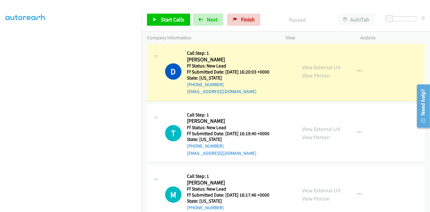
scroll to position [983, 0]
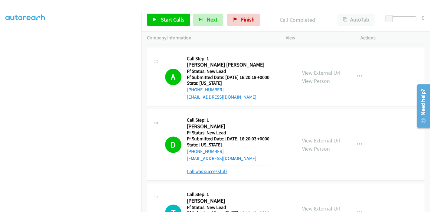
click at [213, 169] on link "Call was successful?" at bounding box center [207, 172] width 41 height 6
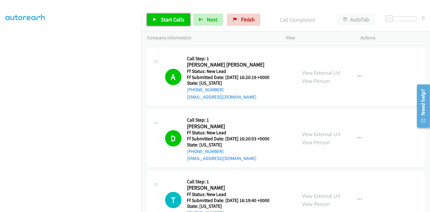
click at [164, 19] on span "Start Calls" at bounding box center [173, 19] width 24 height 7
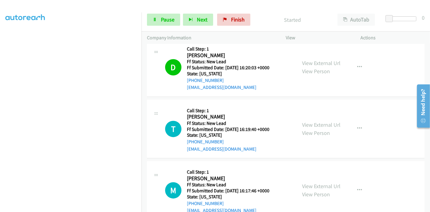
scroll to position [1050, 0]
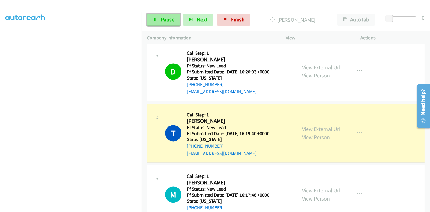
click at [160, 21] on link "Pause" at bounding box center [163, 20] width 33 height 12
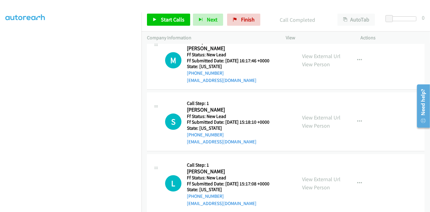
scroll to position [1164, 0]
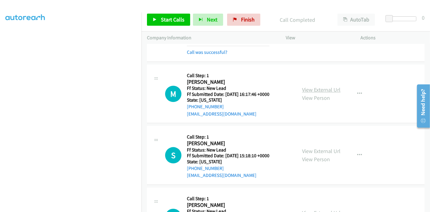
click at [314, 86] on link "View External Url" at bounding box center [321, 89] width 38 height 7
click at [310, 148] on link "View External Url" at bounding box center [321, 151] width 38 height 7
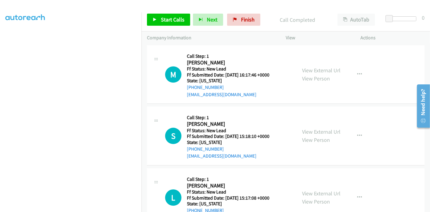
scroll to position [1197, 0]
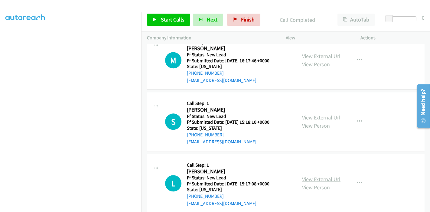
click at [311, 176] on link "View External Url" at bounding box center [321, 179] width 38 height 7
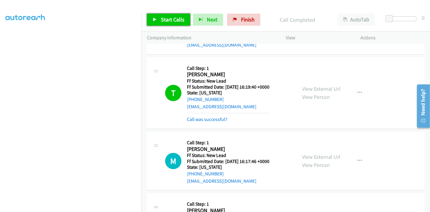
click at [167, 20] on span "Start Calls" at bounding box center [173, 19] width 24 height 7
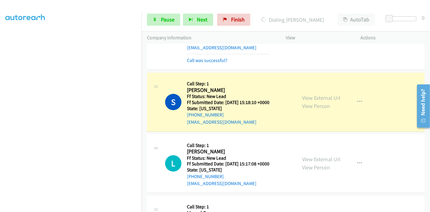
scroll to position [1227, 0]
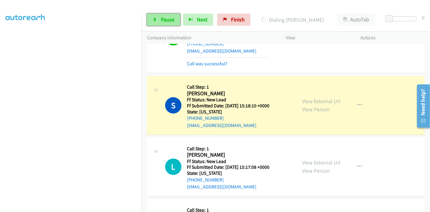
click at [152, 21] on link "Pause" at bounding box center [163, 20] width 33 height 12
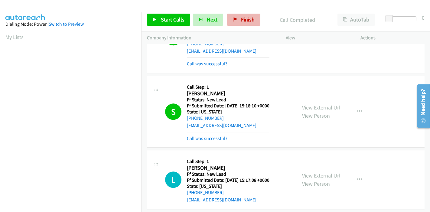
scroll to position [128, 0]
click at [204, 136] on link "Call was successful?" at bounding box center [207, 139] width 41 height 6
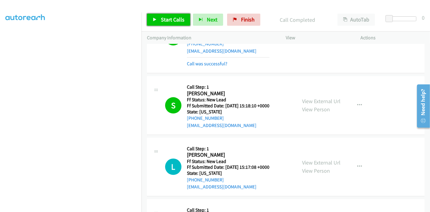
click at [169, 21] on span "Start Calls" at bounding box center [173, 19] width 24 height 7
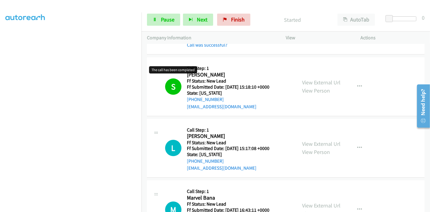
scroll to position [1294, 0]
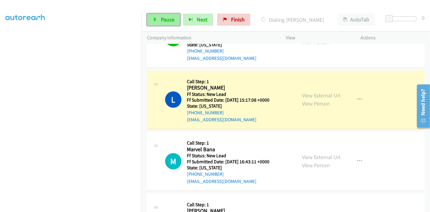
click at [160, 18] on link "Pause" at bounding box center [163, 20] width 33 height 12
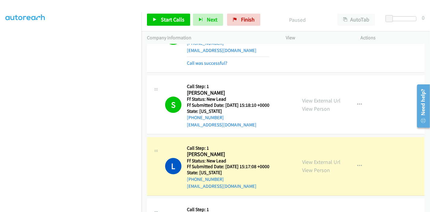
scroll to position [1227, 0]
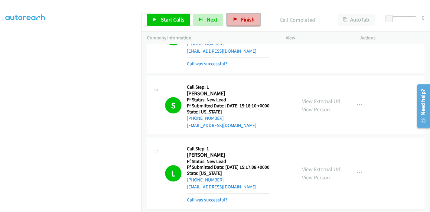
click at [241, 20] on span "Finish" at bounding box center [248, 19] width 14 height 7
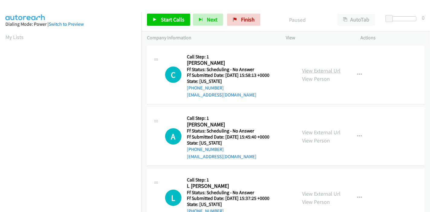
click at [324, 69] on link "View External Url" at bounding box center [321, 70] width 38 height 7
click at [325, 131] on link "View External Url" at bounding box center [321, 132] width 38 height 7
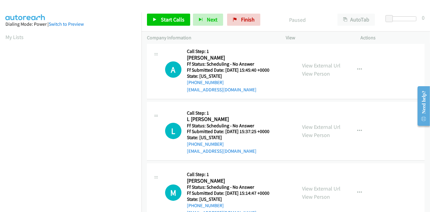
scroll to position [67, 0]
click at [315, 126] on link "View External Url" at bounding box center [321, 126] width 38 height 7
click at [174, 16] on link "Start Calls" at bounding box center [168, 20] width 43 height 12
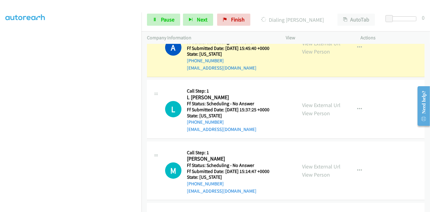
scroll to position [134, 0]
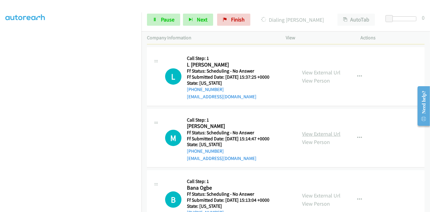
click at [319, 132] on link "View External Url" at bounding box center [321, 133] width 38 height 7
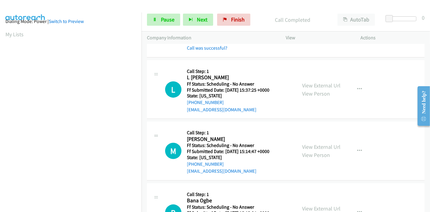
scroll to position [0, 0]
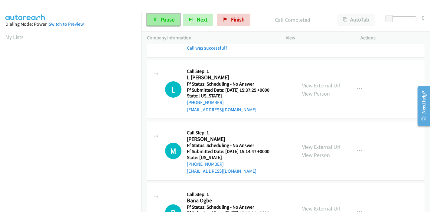
click at [158, 20] on link "Pause" at bounding box center [163, 20] width 33 height 12
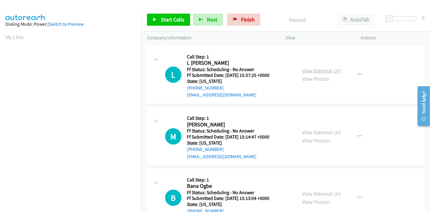
click at [310, 73] on link "View External Url" at bounding box center [321, 70] width 38 height 7
click at [327, 132] on link "View External Url" at bounding box center [321, 132] width 38 height 7
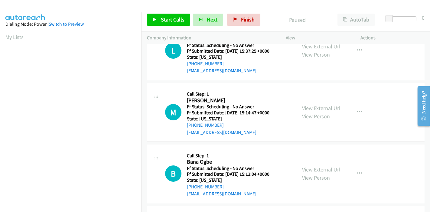
scroll to position [34, 0]
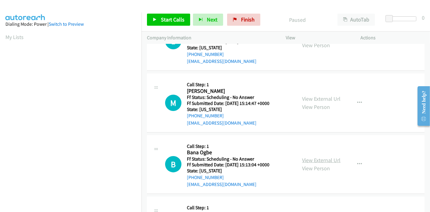
click at [317, 160] on link "View External Url" at bounding box center [321, 160] width 38 height 7
drag, startPoint x: 162, startPoint y: 19, endPoint x: 168, endPoint y: 26, distance: 8.4
click at [162, 19] on span "Start Calls" at bounding box center [173, 19] width 24 height 7
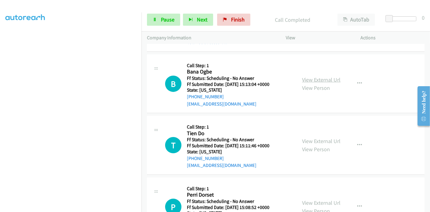
scroll to position [141, 0]
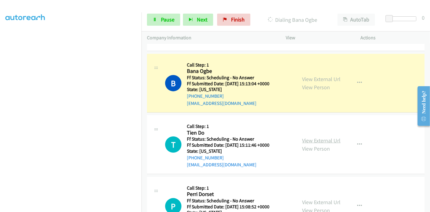
click at [319, 139] on link "View External Url" at bounding box center [321, 140] width 38 height 7
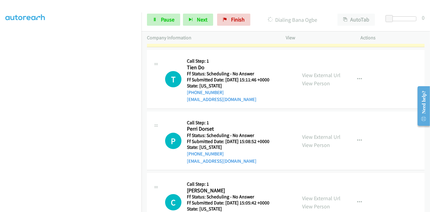
scroll to position [241, 0]
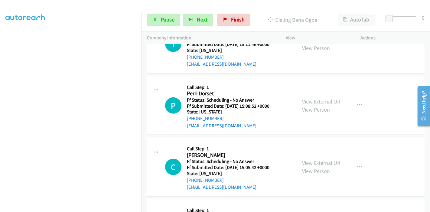
click at [312, 102] on link "View External Url" at bounding box center [321, 101] width 38 height 7
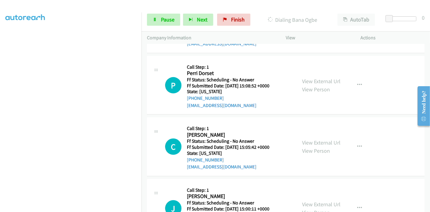
scroll to position [275, 0]
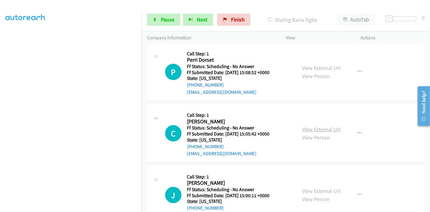
click at [325, 126] on link "View External Url" at bounding box center [321, 129] width 38 height 7
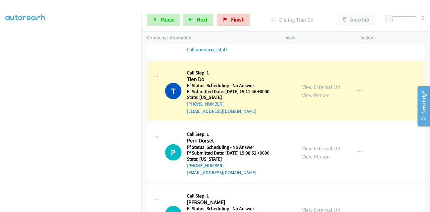
scroll to position [208, 0]
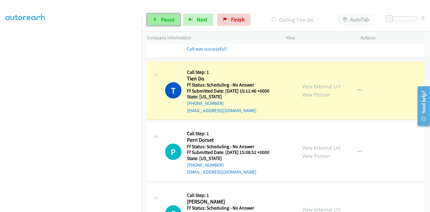
click at [169, 20] on span "Pause" at bounding box center [168, 19] width 14 height 7
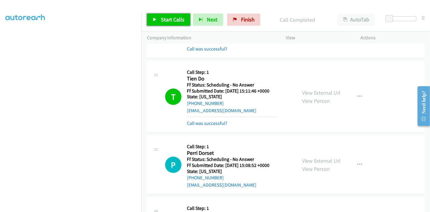
click at [162, 19] on span "Start Calls" at bounding box center [173, 19] width 24 height 7
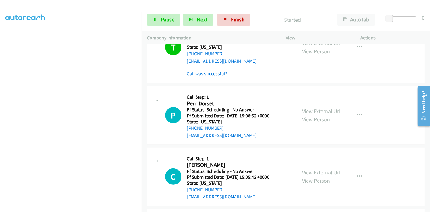
scroll to position [275, 0]
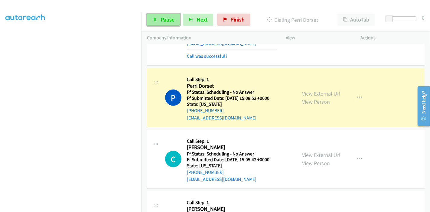
click at [158, 20] on link "Pause" at bounding box center [163, 20] width 33 height 12
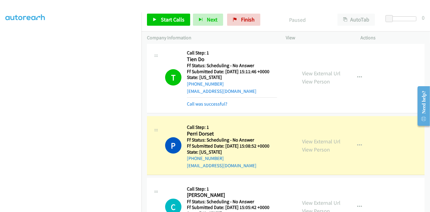
scroll to position [208, 0]
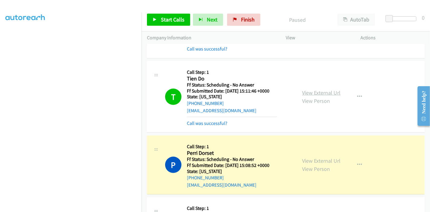
click at [312, 89] on link "View External Url" at bounding box center [321, 92] width 38 height 7
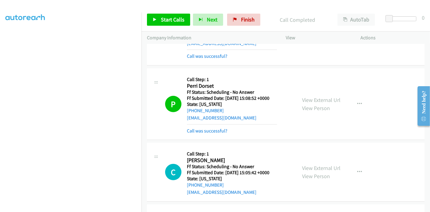
scroll to position [342, 0]
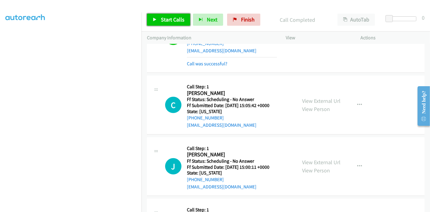
click at [168, 21] on span "Start Calls" at bounding box center [173, 19] width 24 height 7
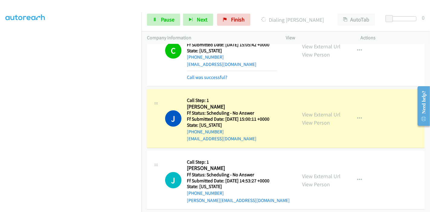
scroll to position [410, 0]
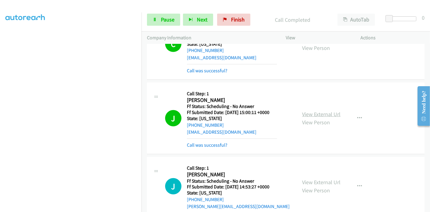
click at [307, 113] on link "View External Url" at bounding box center [321, 114] width 38 height 7
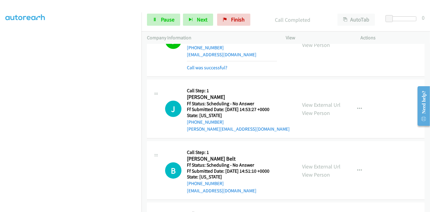
scroll to position [510, 0]
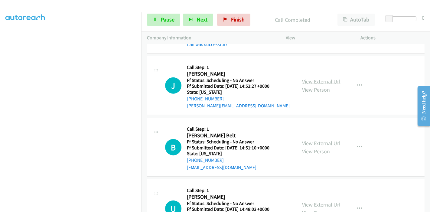
click at [315, 80] on link "View External Url" at bounding box center [321, 81] width 38 height 7
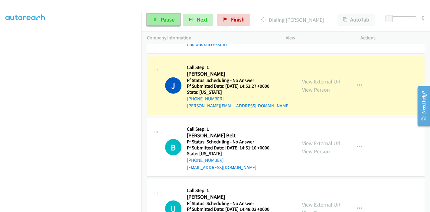
click at [162, 19] on span "Pause" at bounding box center [168, 19] width 14 height 7
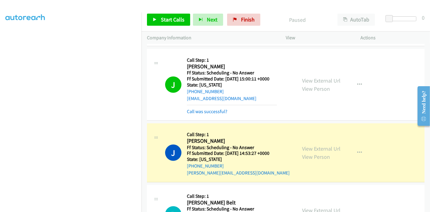
scroll to position [477, 0]
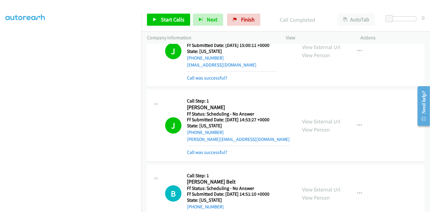
click at [214, 155] on div "J Callback Scheduled Call Step: 1 Jennifer Swartz America/Los_Angeles Ff Status…" at bounding box center [286, 126] width 278 height 72
click at [214, 150] on link "Call was successful?" at bounding box center [207, 152] width 41 height 6
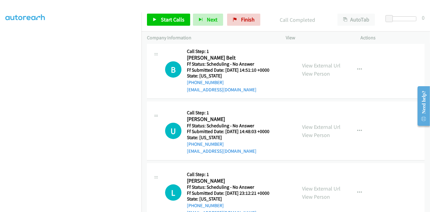
scroll to position [577, 0]
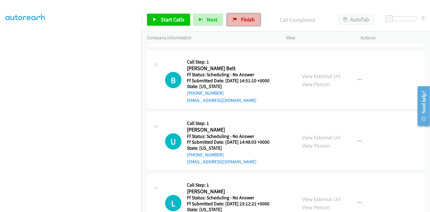
drag, startPoint x: 246, startPoint y: 16, endPoint x: 243, endPoint y: 24, distance: 8.3
click at [246, 16] on link "Finish" at bounding box center [243, 20] width 33 height 12
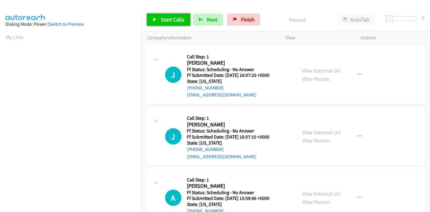
click at [161, 19] on span "Start Calls" at bounding box center [173, 19] width 24 height 7
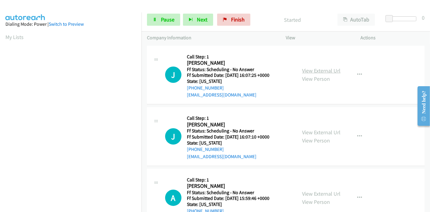
click at [319, 70] on link "View External Url" at bounding box center [321, 70] width 38 height 7
click at [152, 21] on link "Pause" at bounding box center [163, 20] width 33 height 12
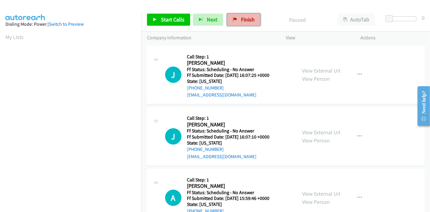
click at [246, 18] on span "Finish" at bounding box center [248, 19] width 14 height 7
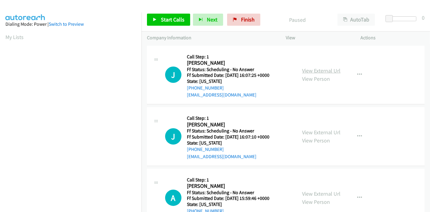
click at [330, 70] on link "View External Url" at bounding box center [321, 70] width 38 height 7
click at [319, 133] on link "View External Url" at bounding box center [321, 132] width 38 height 7
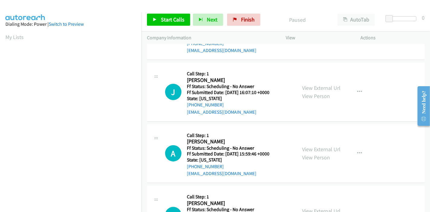
scroll to position [67, 0]
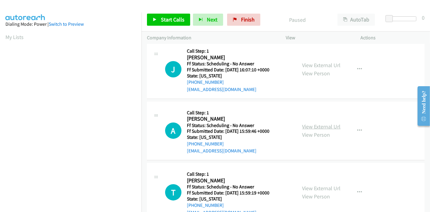
click at [317, 129] on link "View External Url" at bounding box center [321, 126] width 38 height 7
click at [156, 17] on link "Start Calls" at bounding box center [168, 20] width 43 height 12
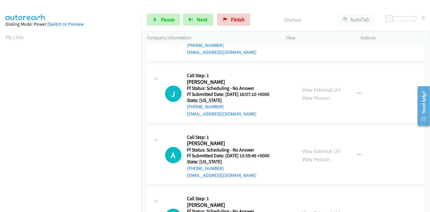
scroll to position [0, 0]
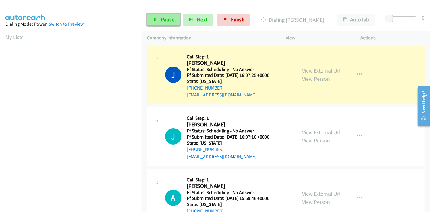
click at [156, 18] on icon at bounding box center [155, 20] width 4 height 4
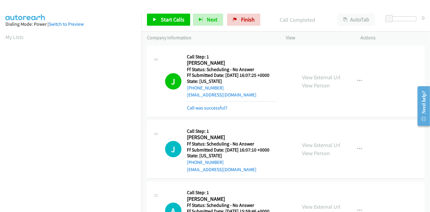
scroll to position [128, 0]
click at [222, 107] on link "Call was successful?" at bounding box center [207, 108] width 41 height 6
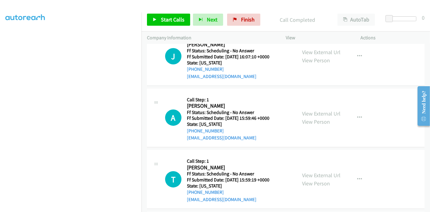
scroll to position [0, 0]
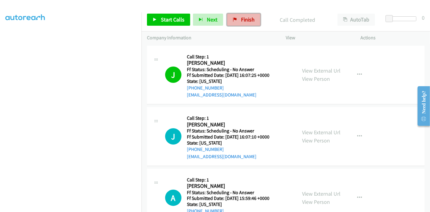
drag, startPoint x: 252, startPoint y: 18, endPoint x: 242, endPoint y: 22, distance: 11.2
click at [252, 18] on span "Finish" at bounding box center [248, 19] width 14 height 7
